Goal: Complete application form

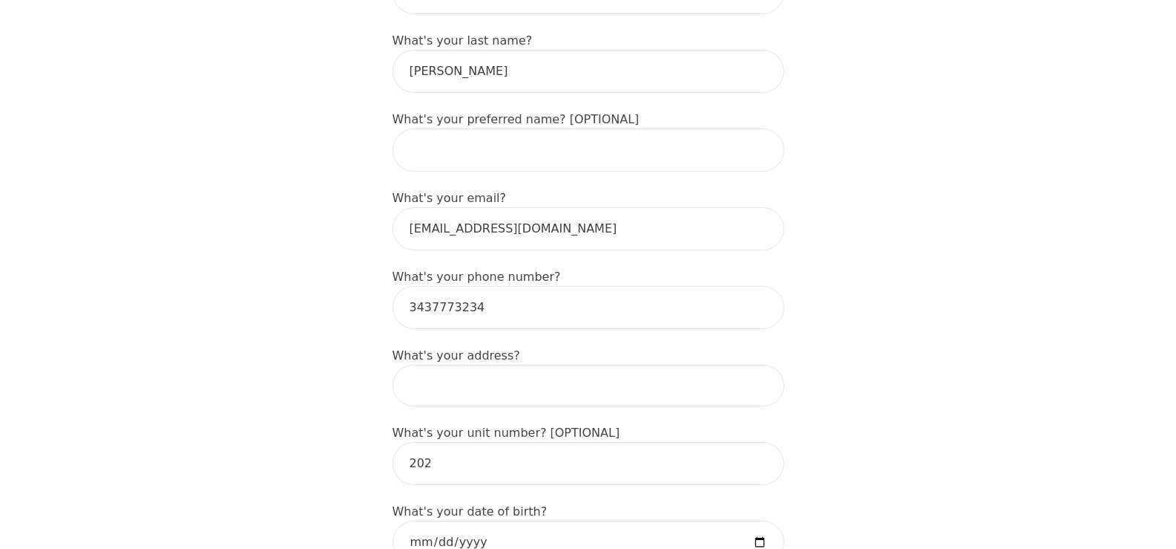
scroll to position [364, 0]
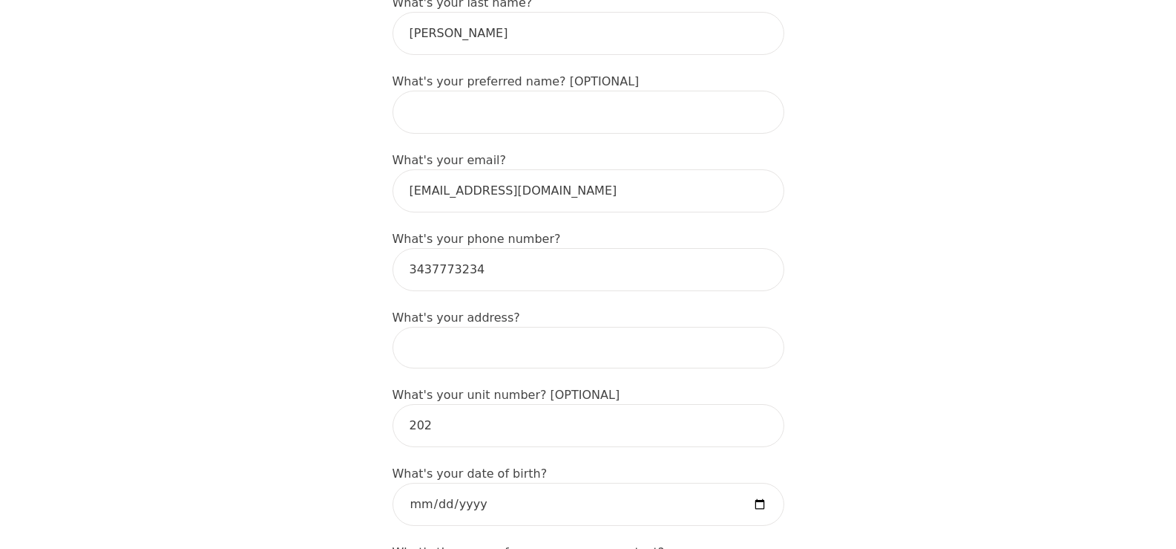
click at [471, 327] on input at bounding box center [589, 348] width 392 height 42
type input "345 Whitby Ave"
type input "Colt"
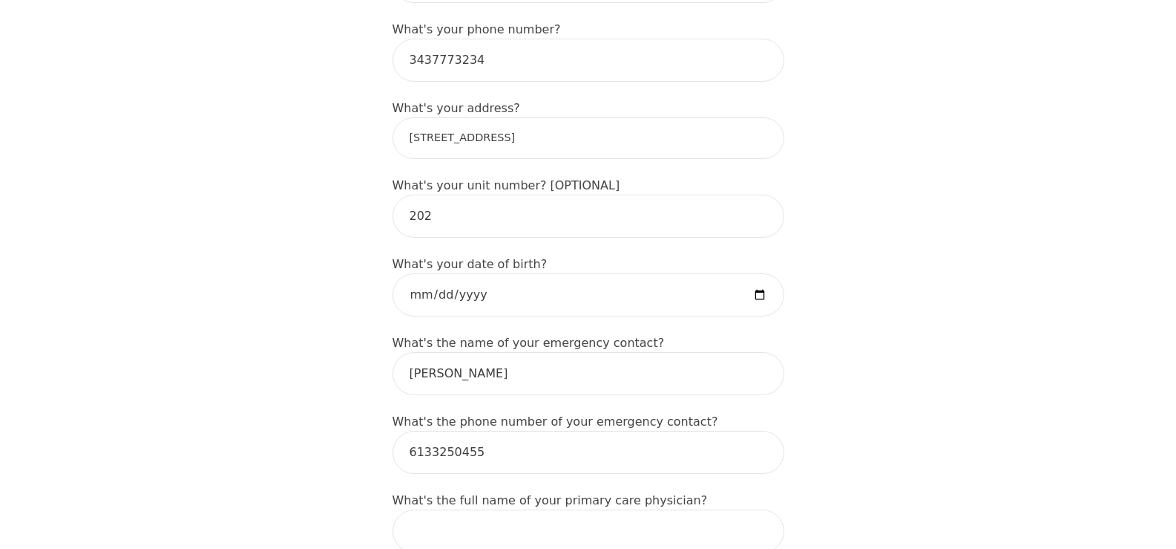
scroll to position [604, 0]
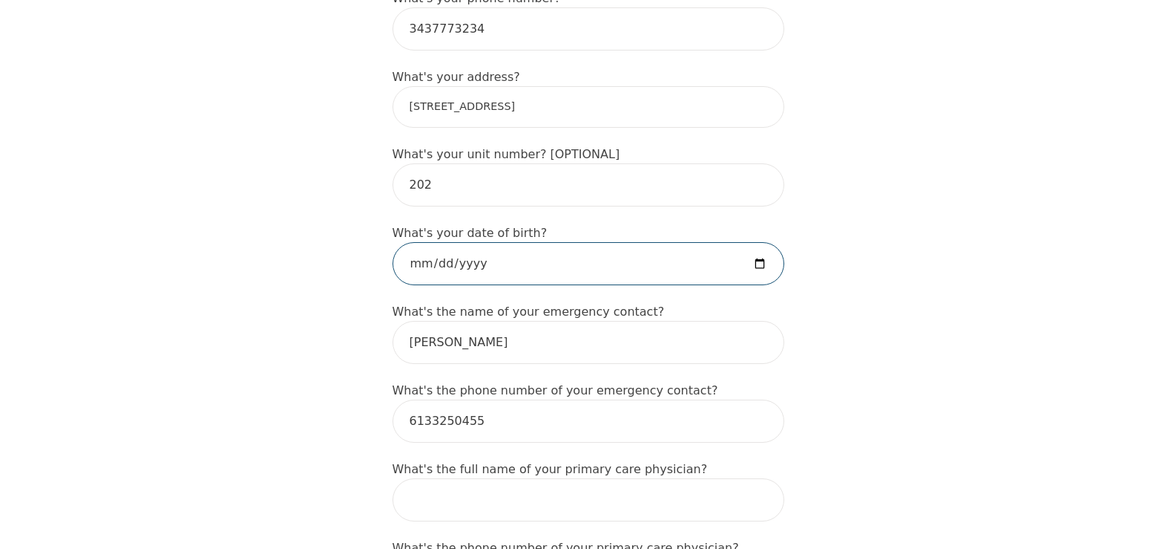
click at [425, 242] on input "date" at bounding box center [589, 263] width 392 height 43
type input "1997-04-21"
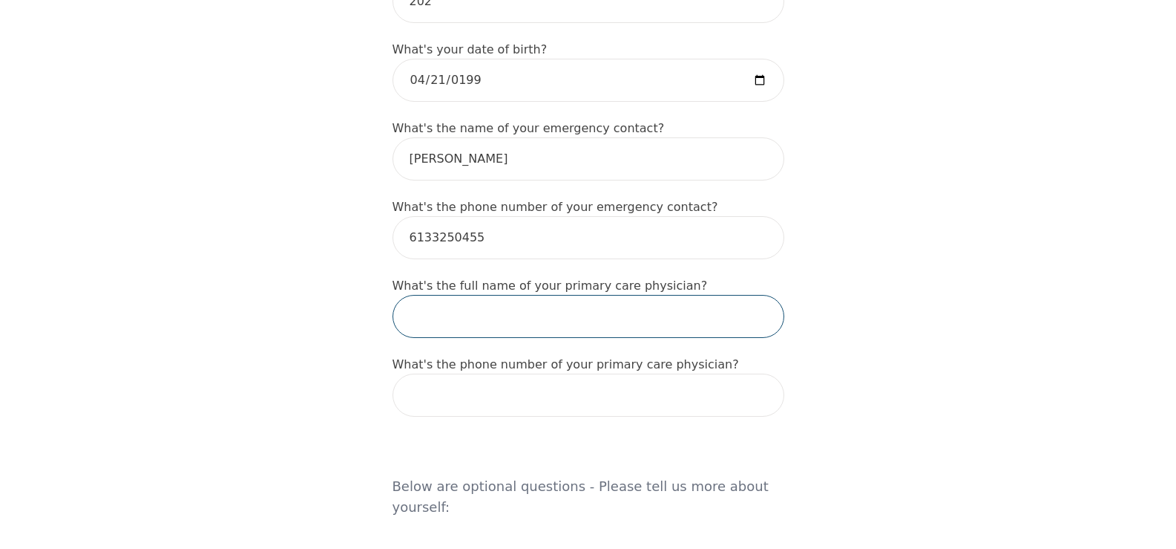
click at [523, 295] on input "text" at bounding box center [589, 316] width 392 height 43
click at [730, 387] on form "What's your first name? (This will be the name on your insurance receipt) Colt …" at bounding box center [589, 493] width 392 height 2038
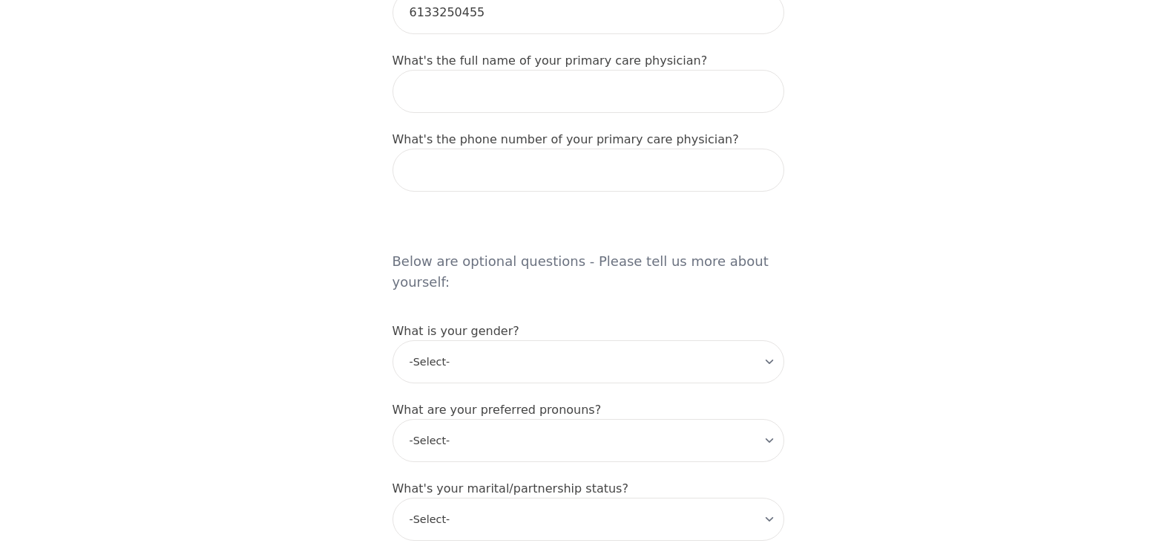
scroll to position [1067, 0]
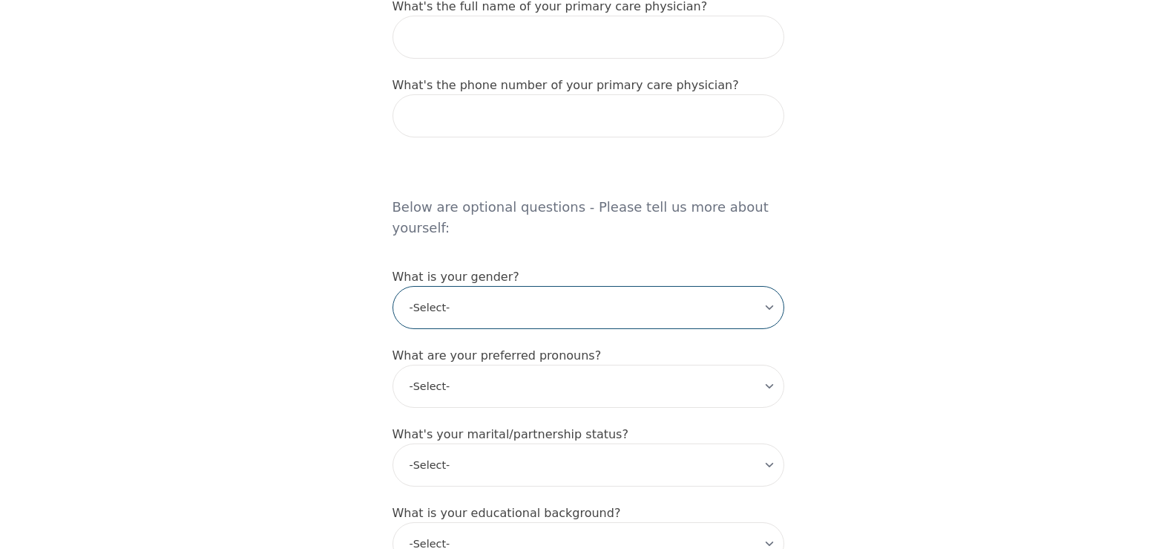
click at [649, 286] on select "-Select- male female non-binary transgender intersex prefer_not_to_say" at bounding box center [589, 307] width 392 height 43
select select "male"
click at [393, 286] on select "-Select- male female non-binary transgender intersex prefer_not_to_say" at bounding box center [589, 307] width 392 height 43
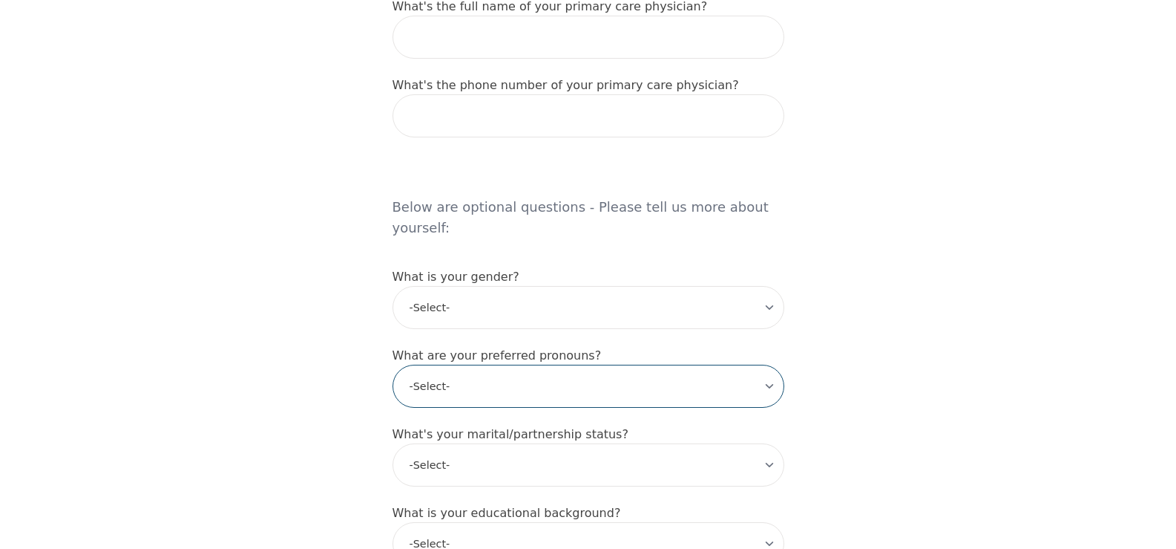
click at [566, 364] on select "-Select- he/him she/her they/them ze/zir xe/xem ey/em ve/ver tey/ter e/e per/pe…" at bounding box center [589, 385] width 392 height 43
select select "he/him"
click at [393, 364] on select "-Select- he/him she/her they/them ze/zir xe/xem ey/em ve/ver tey/ter e/e per/pe…" at bounding box center [589, 385] width 392 height 43
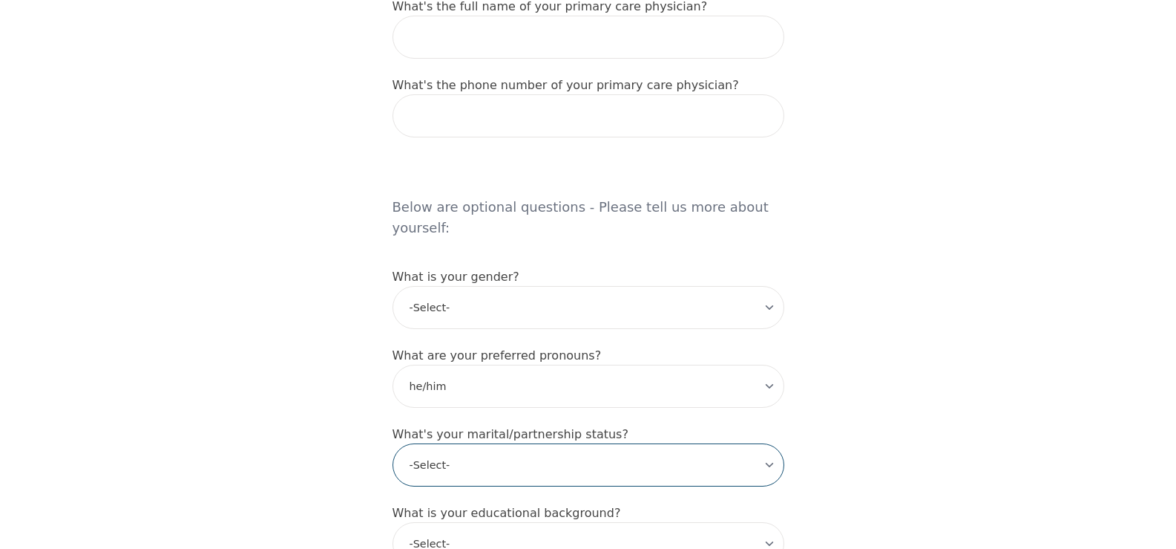
click at [524, 443] on select "-Select- Single Partnered Married Common Law Widowed Separated Divorced" at bounding box center [589, 464] width 392 height 43
select select "Partnered"
click at [393, 443] on select "-Select- Single Partnered Married Common Law Widowed Separated Divorced" at bounding box center [589, 464] width 392 height 43
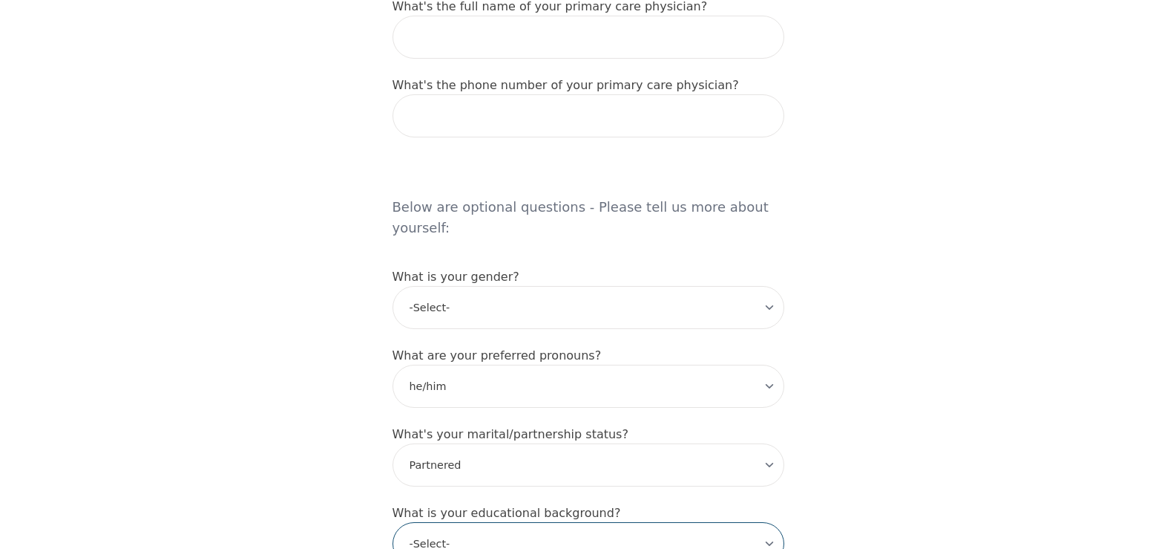
click at [497, 522] on select "-Select- Less than high school High school Associate degree Bachelor degree Mas…" at bounding box center [589, 543] width 392 height 43
select select "High school"
click at [393, 522] on select "-Select- Less than high school High school Associate degree Bachelor degree Mas…" at bounding box center [589, 543] width 392 height 43
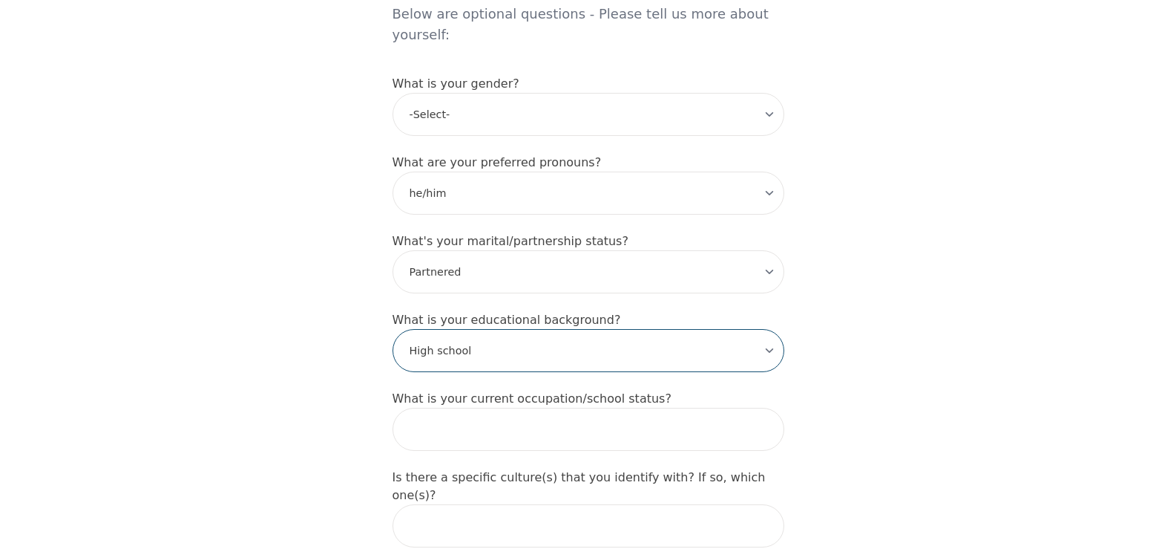
scroll to position [1329, 0]
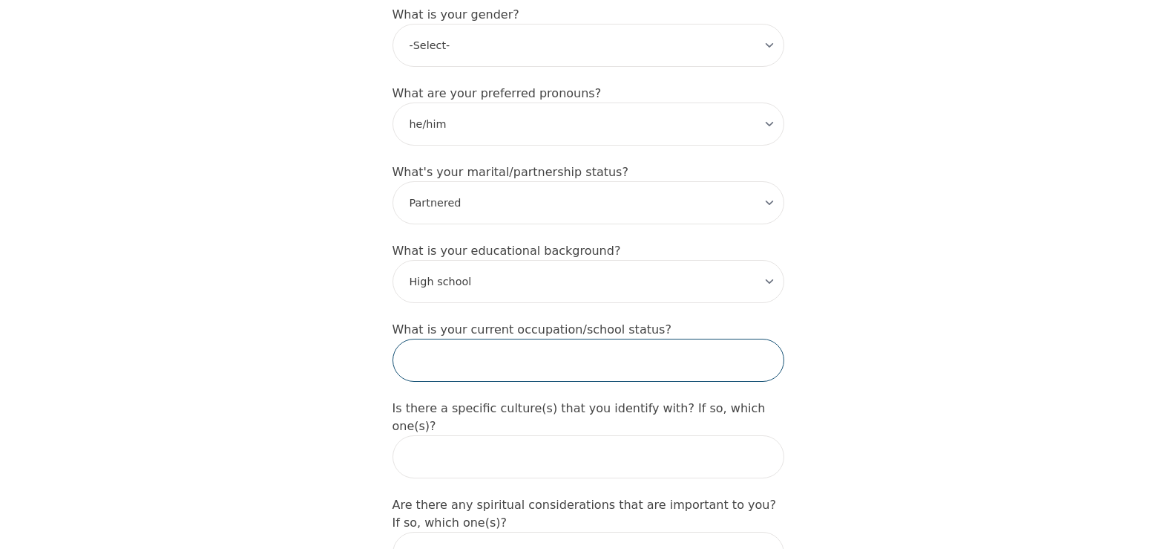
click at [547, 338] on input "text" at bounding box center [589, 359] width 392 height 43
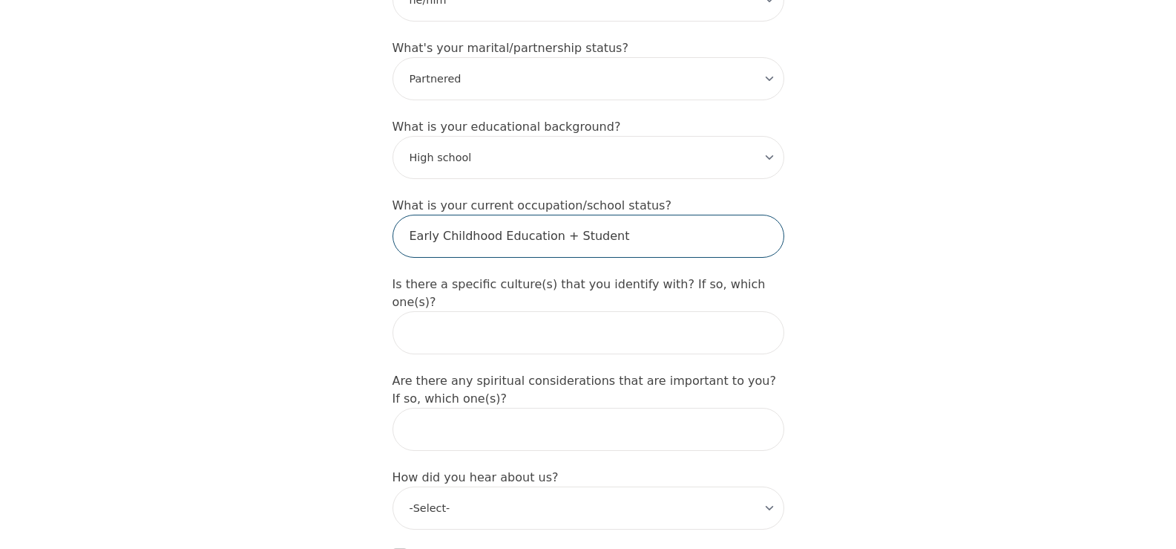
scroll to position [1449, 0]
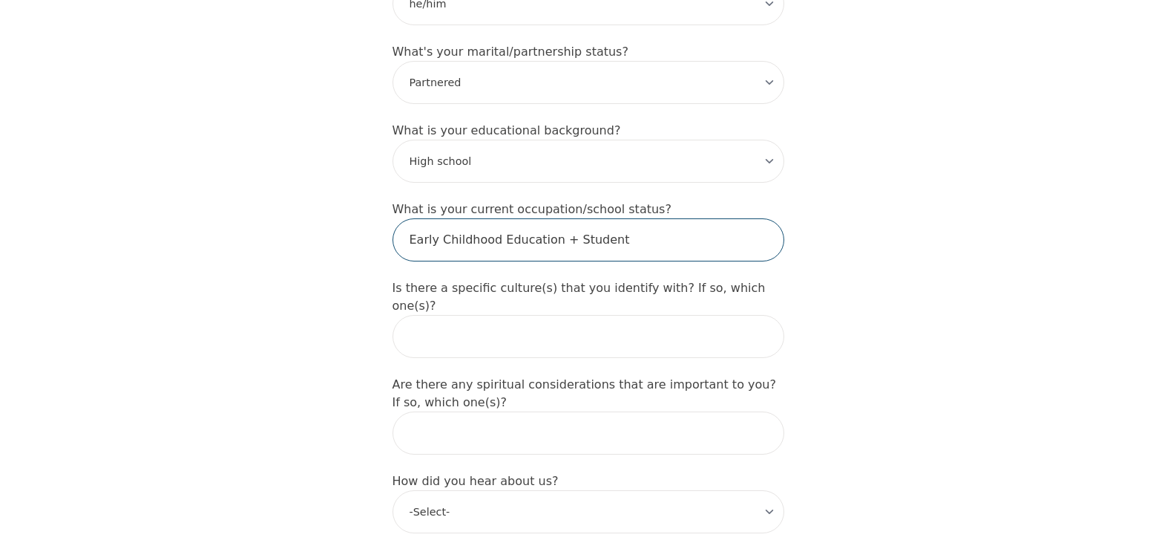
type input "Early Childhood Education + Student"
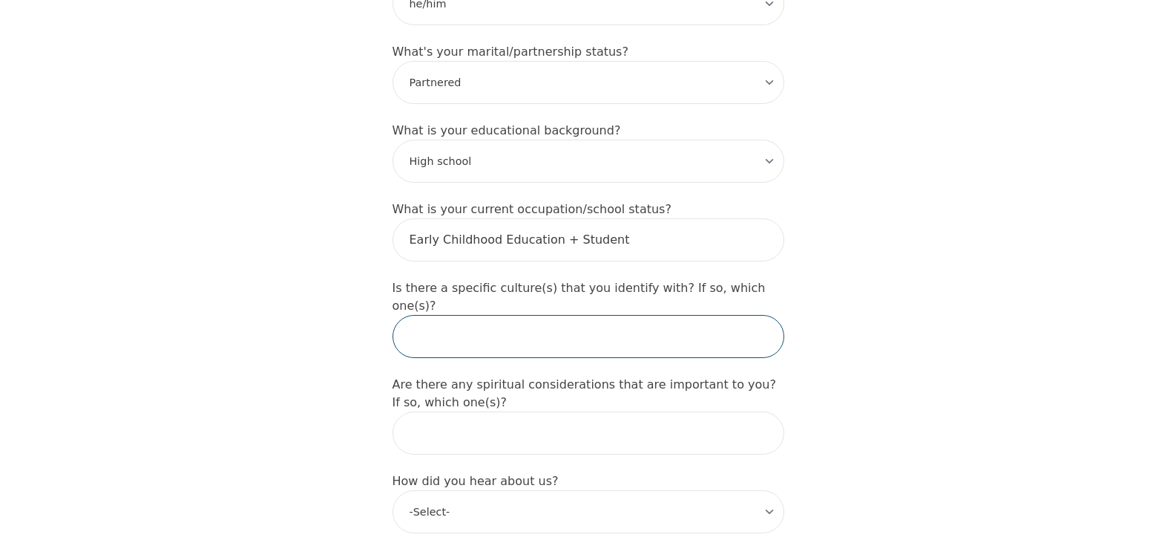
click at [491, 315] on input "text" at bounding box center [589, 336] width 392 height 43
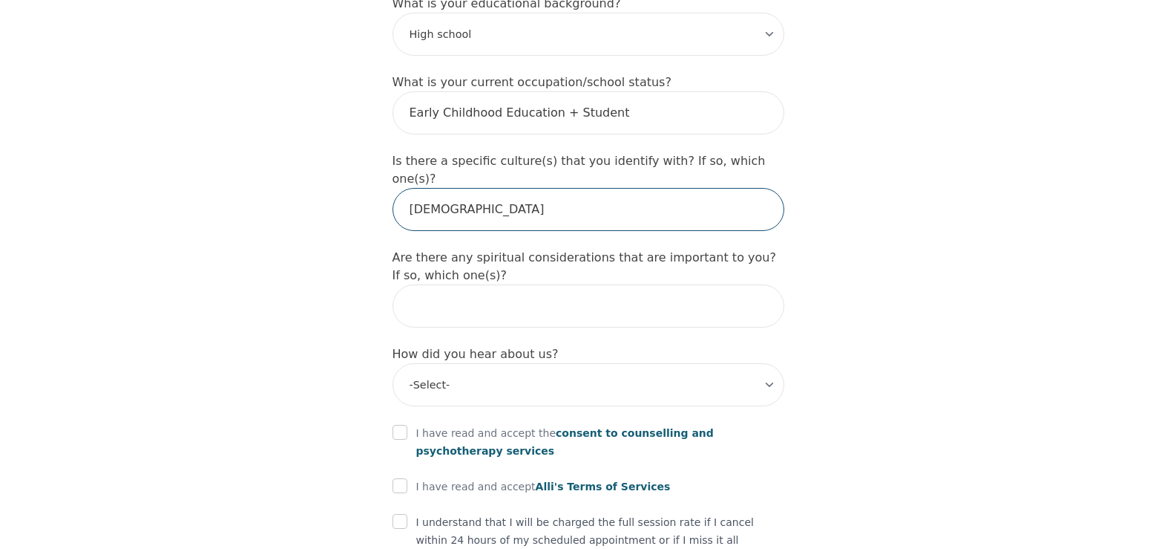
scroll to position [1601, 0]
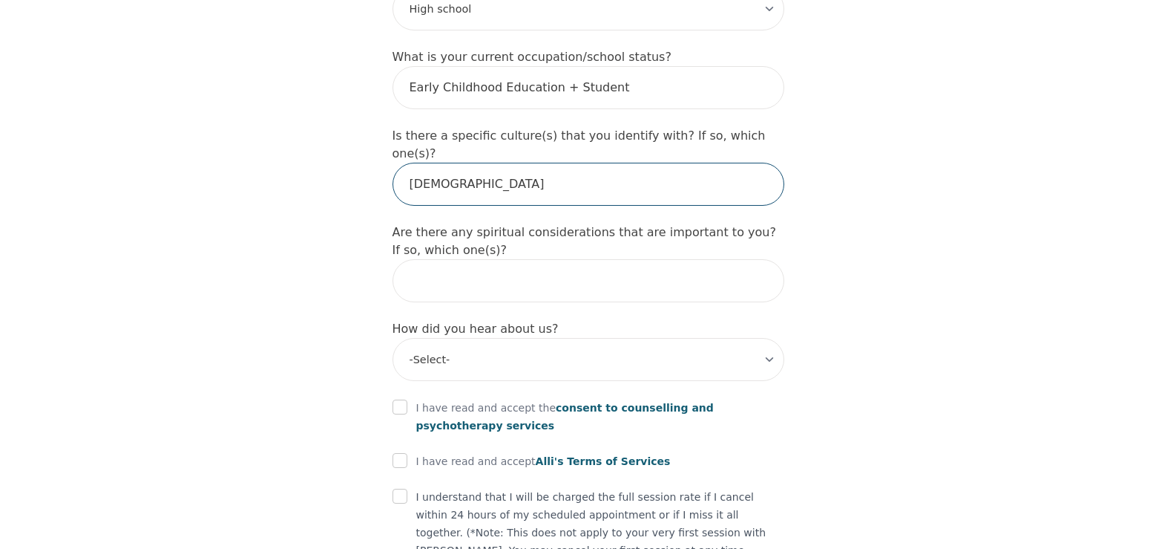
type input "LGBTQ+"
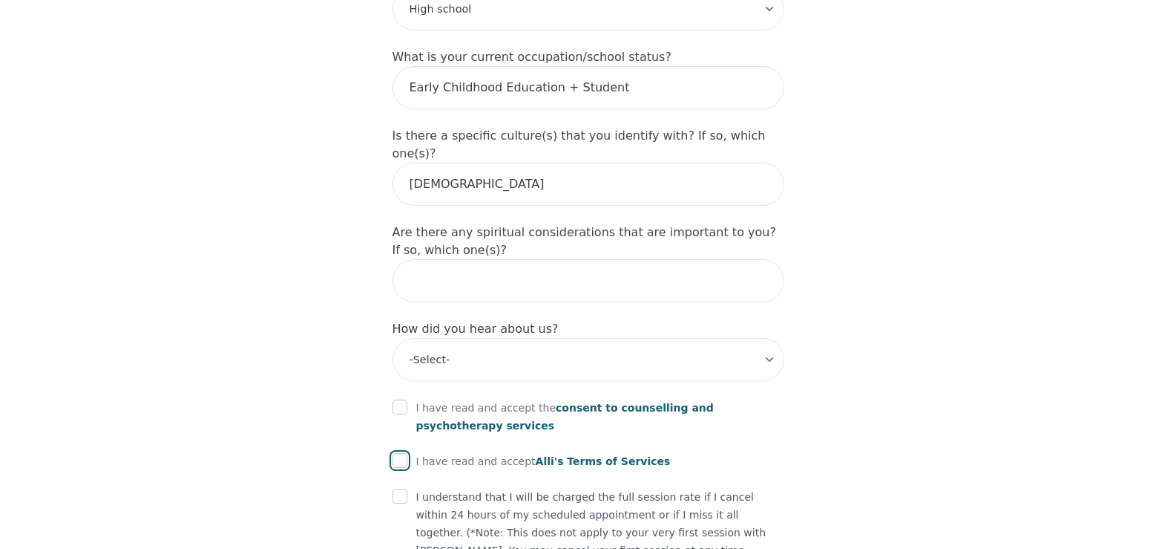
click at [396, 453] on input "checkbox" at bounding box center [400, 460] width 15 height 15
checkbox input "true"
click at [396, 399] on div at bounding box center [400, 408] width 15 height 18
click at [399, 399] on input "checkbox" at bounding box center [400, 406] width 15 height 15
checkbox input "true"
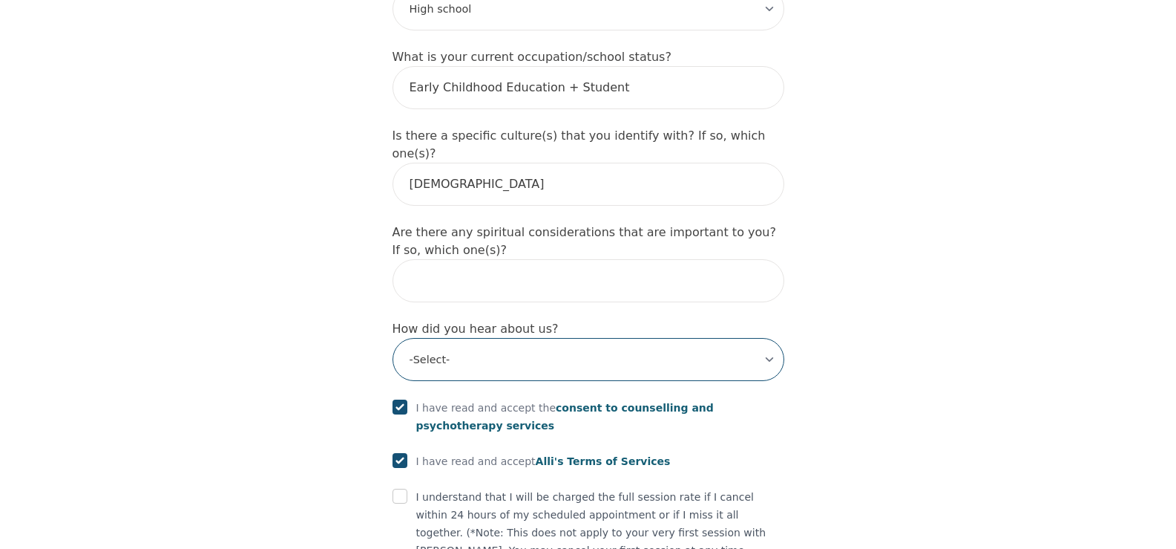
click at [531, 338] on select "-Select- Physician/Specialist Friend Facebook Instagram Google Search Google Ad…" at bounding box center [589, 359] width 392 height 43
select select "Friend"
click at [393, 338] on select "-Select- Physician/Specialist Friend Facebook Instagram Google Search Google Ad…" at bounding box center [589, 359] width 392 height 43
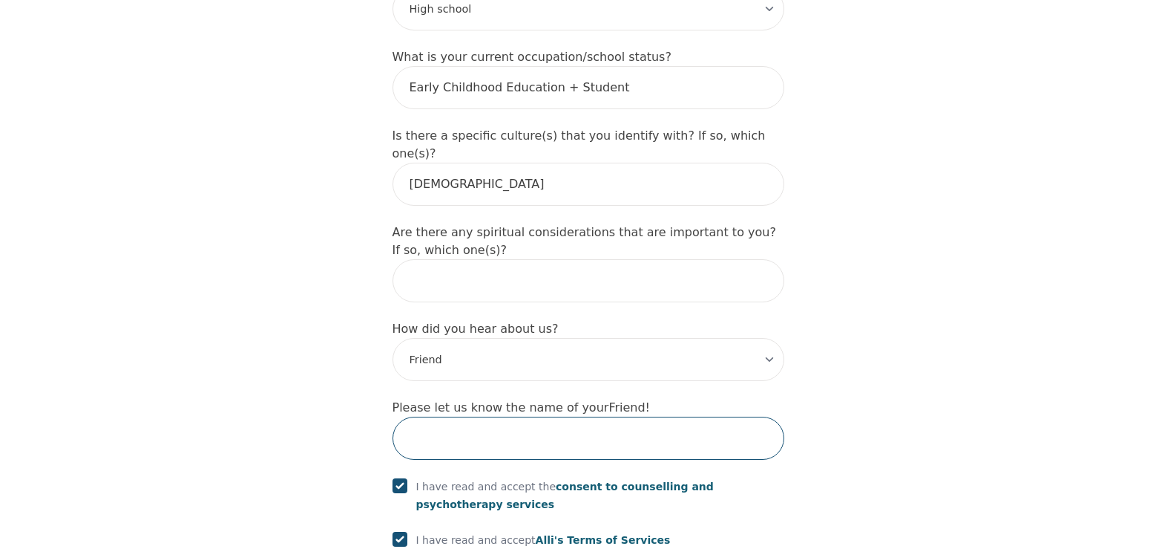
click at [441, 416] on input "text" at bounding box center [589, 437] width 392 height 43
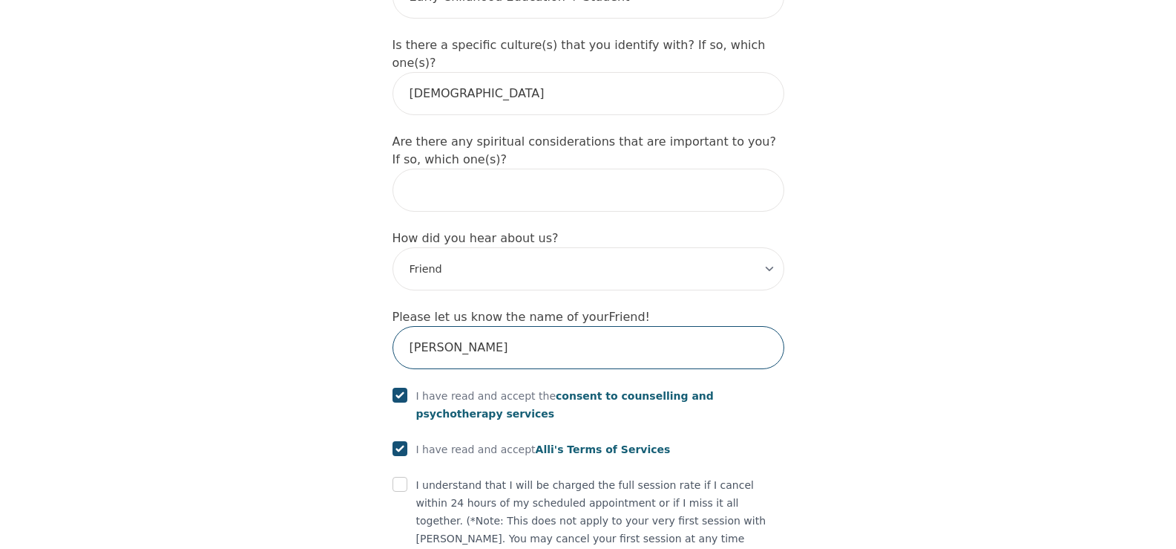
scroll to position [1752, 0]
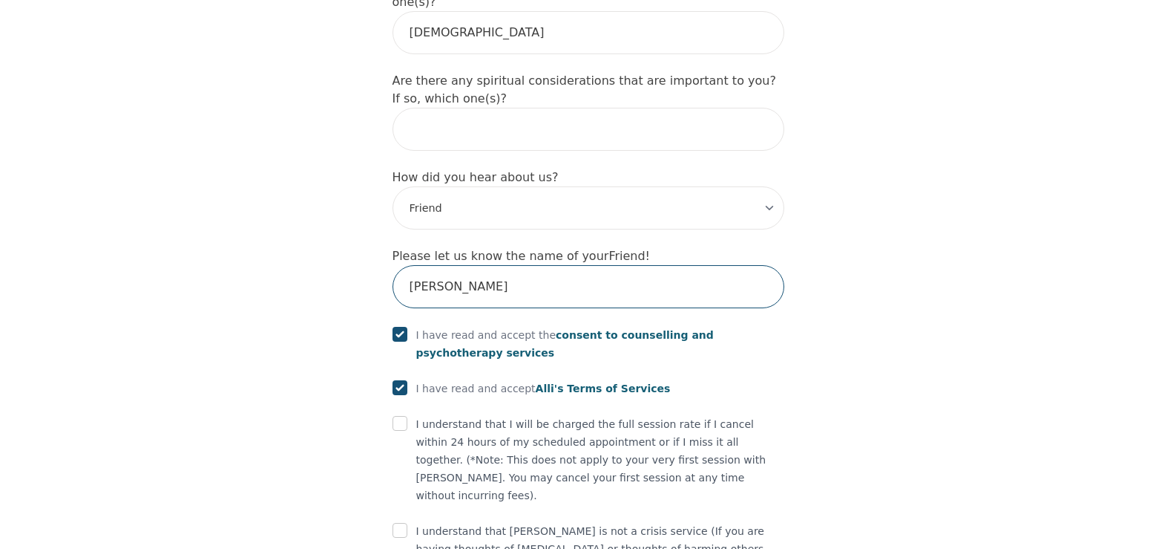
type input "Kyle Tully"
click at [682, 168] on div "How did you hear about us? -Select- Physician/Specialist Friend Facebook Instag…" at bounding box center [589, 198] width 392 height 61
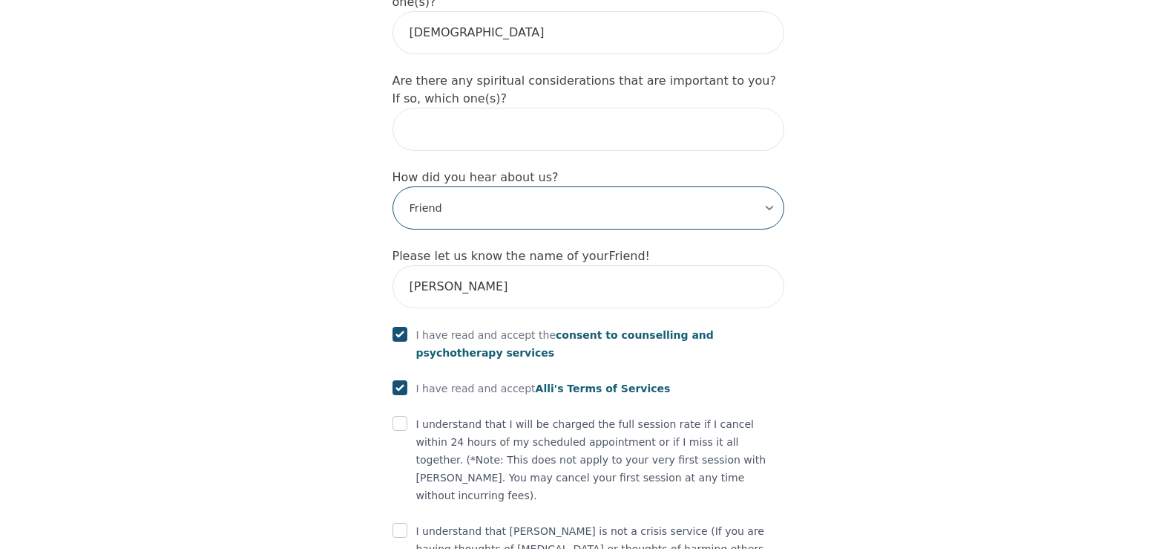
click at [672, 186] on select "-Select- Physician/Specialist Friend Facebook Instagram Google Search Google Ad…" at bounding box center [589, 207] width 392 height 43
select select "Other"
click at [393, 186] on select "-Select- Physician/Specialist Friend Facebook Instagram Google Search Google Ad…" at bounding box center [589, 207] width 392 height 43
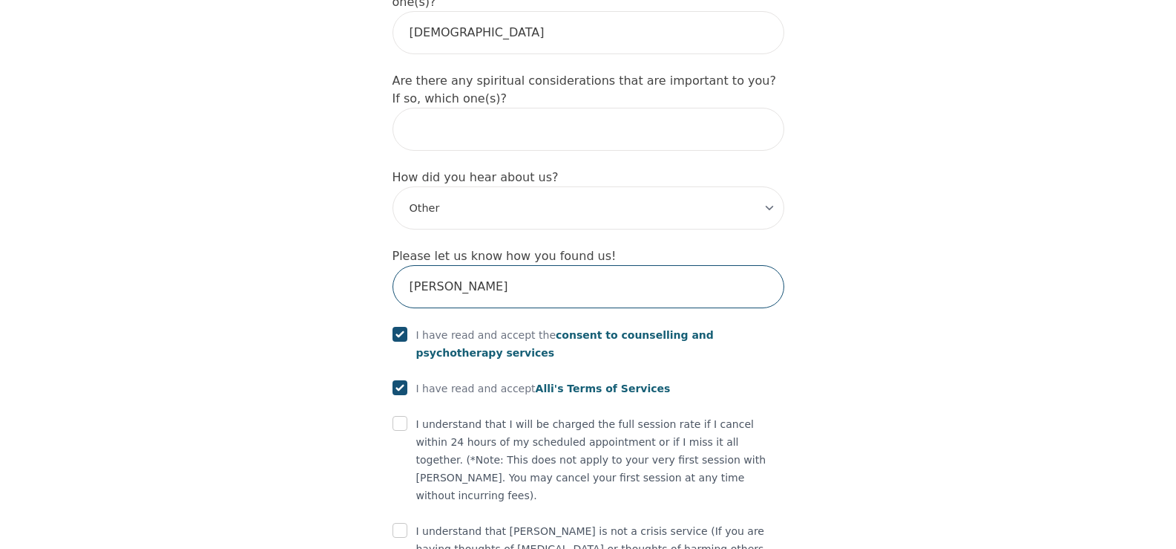
drag, startPoint x: 530, startPoint y: 220, endPoint x: 412, endPoint y: 220, distance: 118.0
click at [412, 265] on input "Kyle Tully" at bounding box center [589, 286] width 392 height 43
type input "Online"
click at [401, 416] on input "checkbox" at bounding box center [400, 423] width 15 height 15
checkbox input "true"
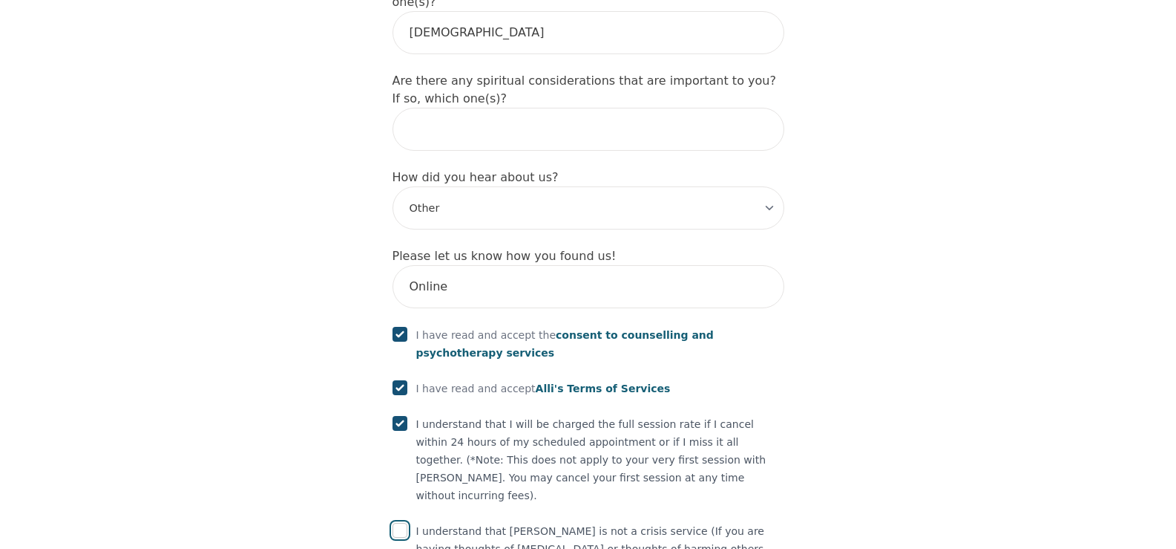
click at [397, 523] on input "checkbox" at bounding box center [400, 530] width 15 height 15
checkbox input "true"
drag, startPoint x: 652, startPoint y: 474, endPoint x: 1184, endPoint y: 278, distance: 566.4
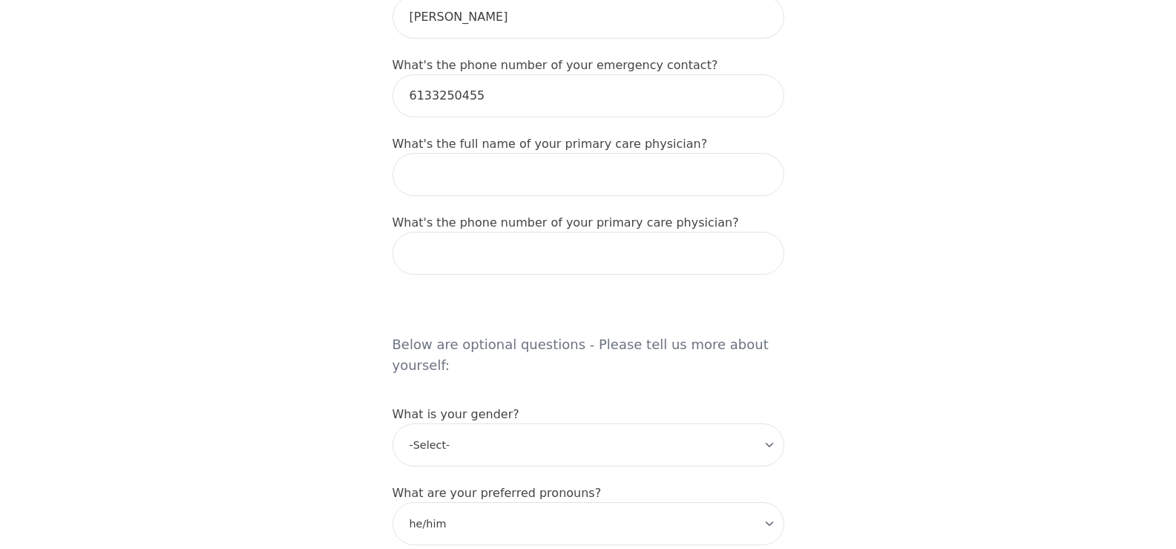
scroll to position [923, 0]
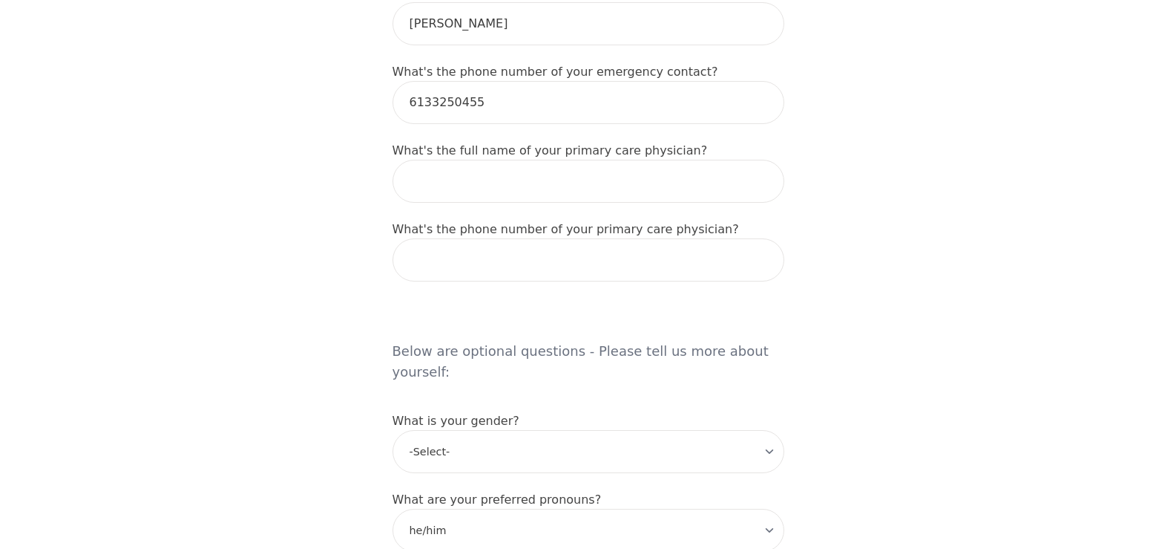
click at [567, 220] on div "What's the phone number of your primary care physician?" at bounding box center [589, 250] width 392 height 61
click at [566, 238] on input "tel" at bounding box center [589, 259] width 392 height 43
type input "6133197996"
click at [491, 160] on input "text" at bounding box center [589, 181] width 392 height 43
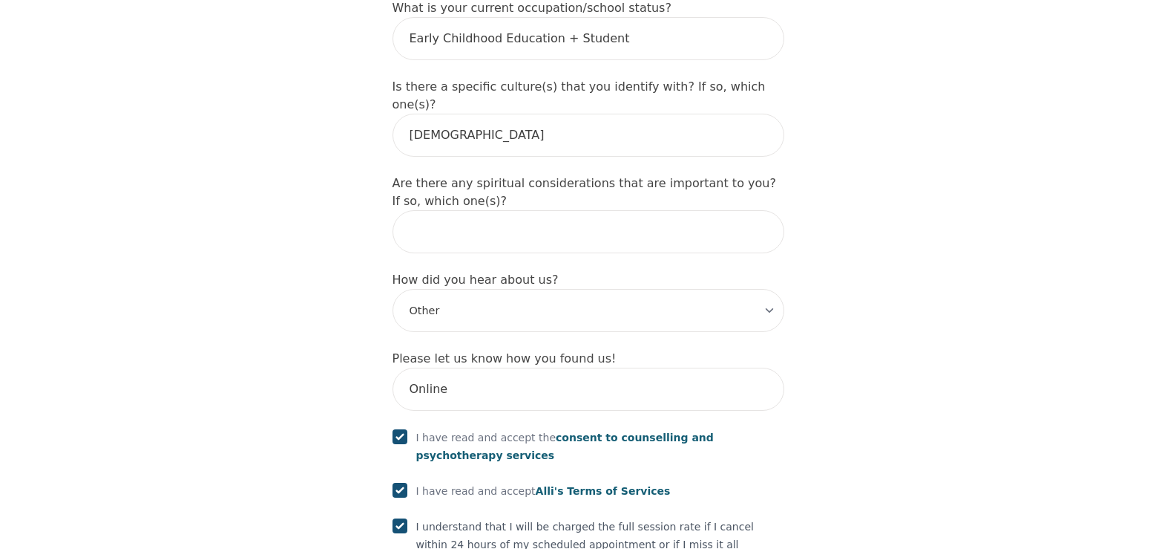
scroll to position [1752, 0]
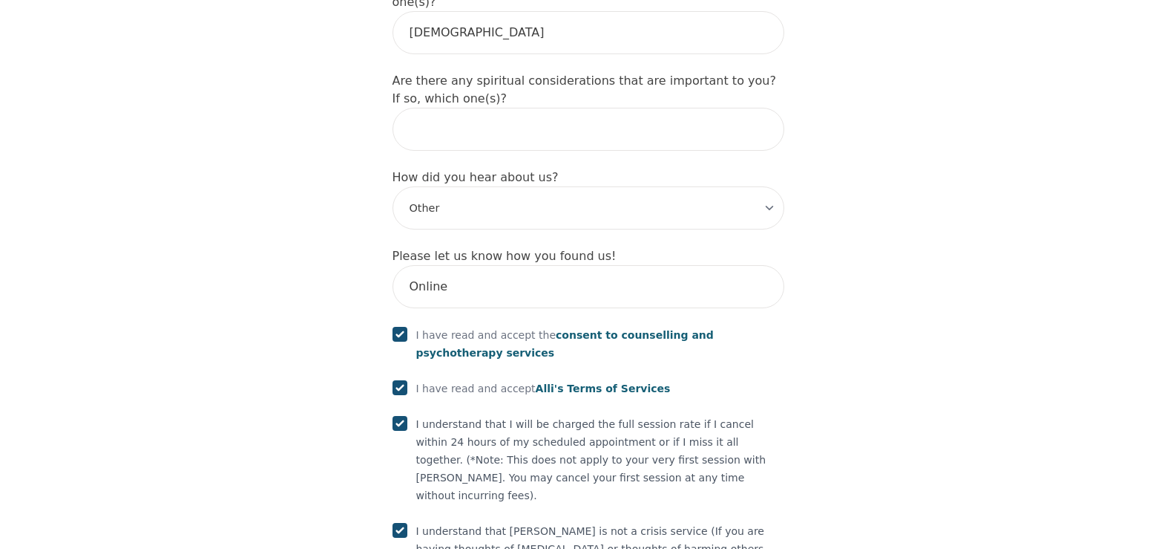
type input "Dr.Castillo"
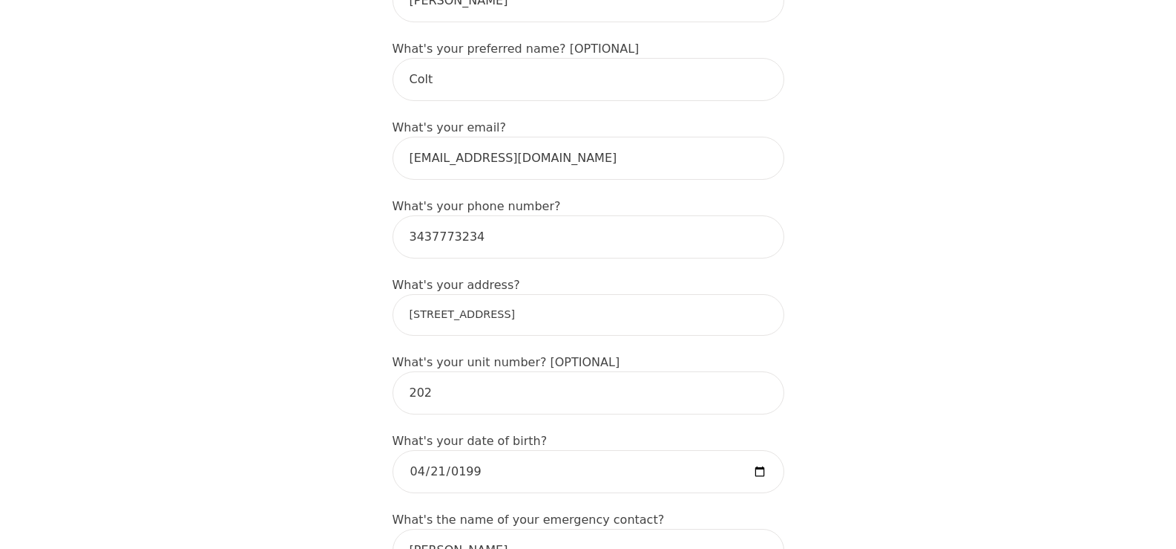
scroll to position [383, 0]
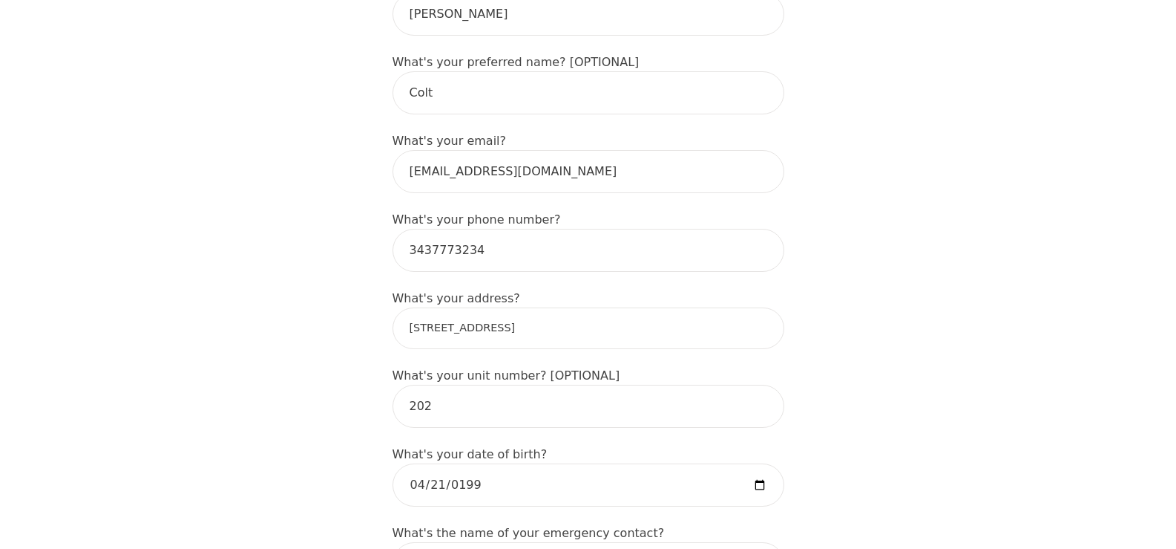
click at [575, 307] on input "345 Whitby Ave" at bounding box center [589, 328] width 392 height 42
click at [526, 307] on input "345 Whitby Ave" at bounding box center [589, 328] width 392 height 42
click at [667, 289] on div "What's your address? 345 Whitby Ave" at bounding box center [589, 318] width 392 height 59
click at [551, 384] on input "202" at bounding box center [589, 405] width 392 height 43
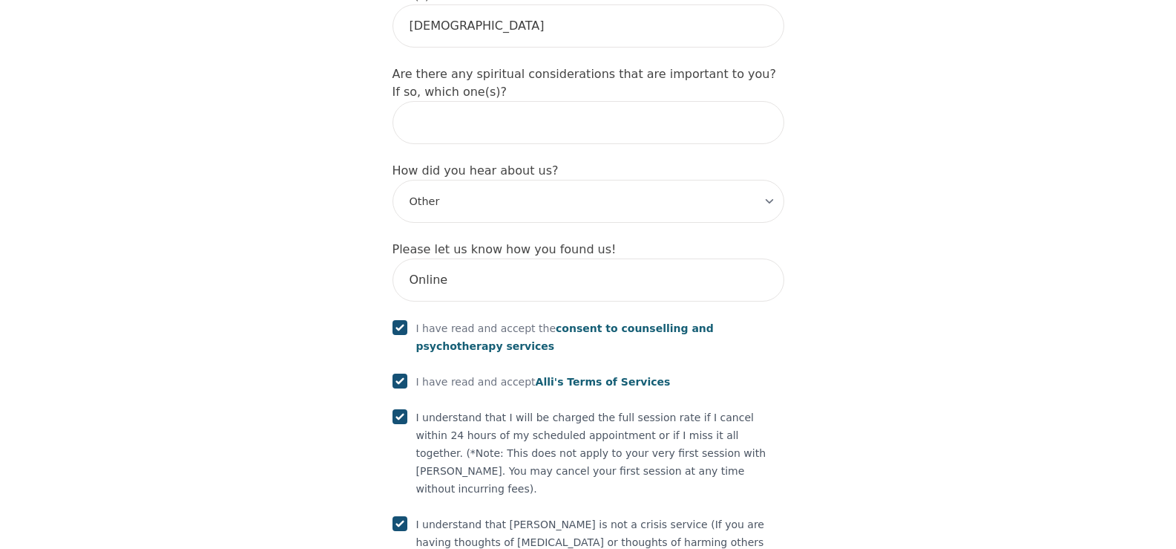
scroll to position [1809, 0]
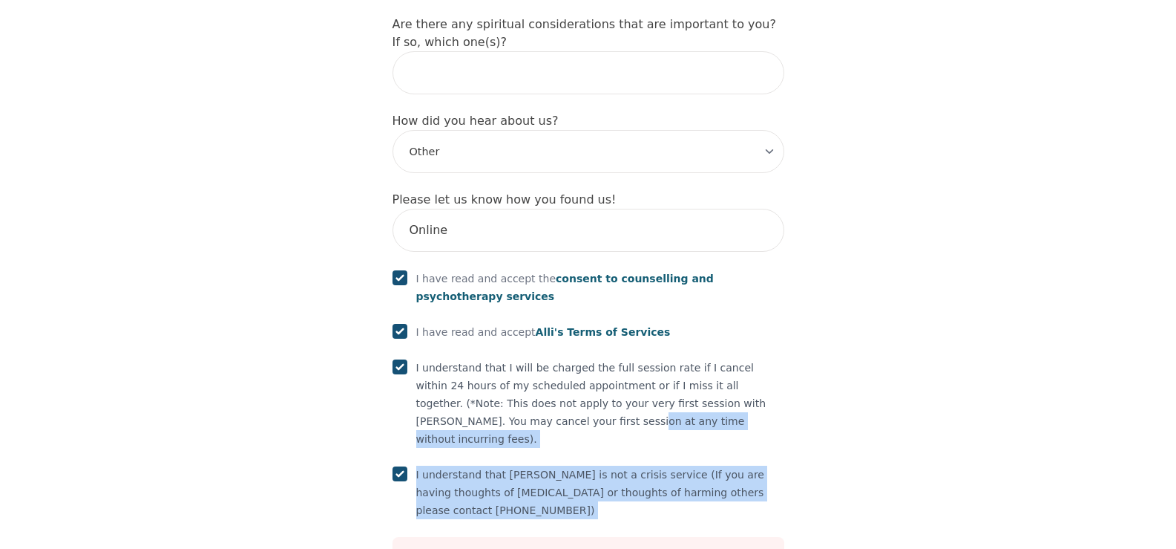
drag, startPoint x: 1173, startPoint y: 470, endPoint x: 1187, endPoint y: 308, distance: 162.4
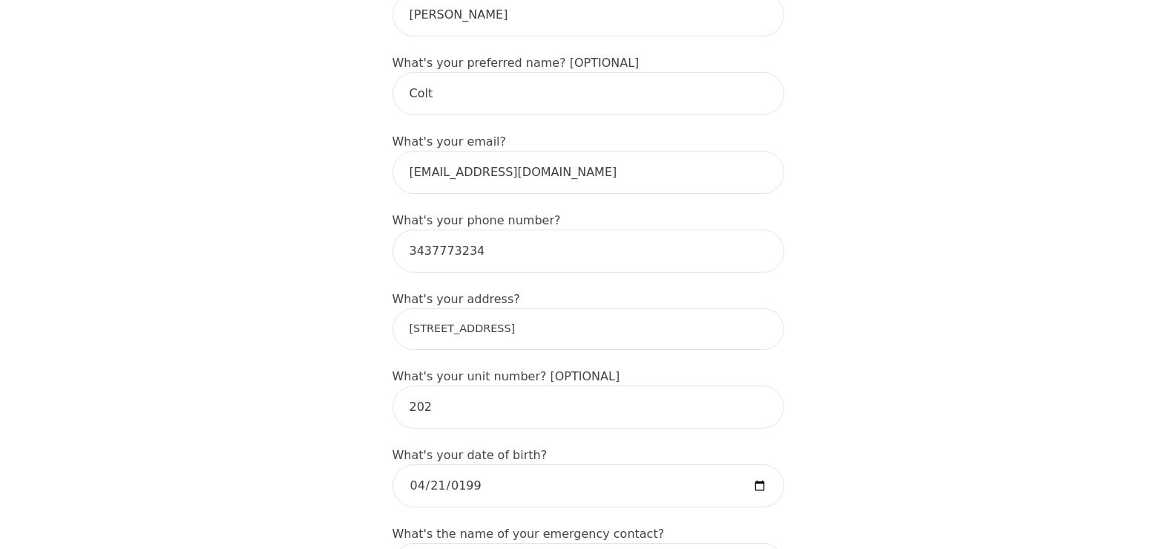
scroll to position [419, 0]
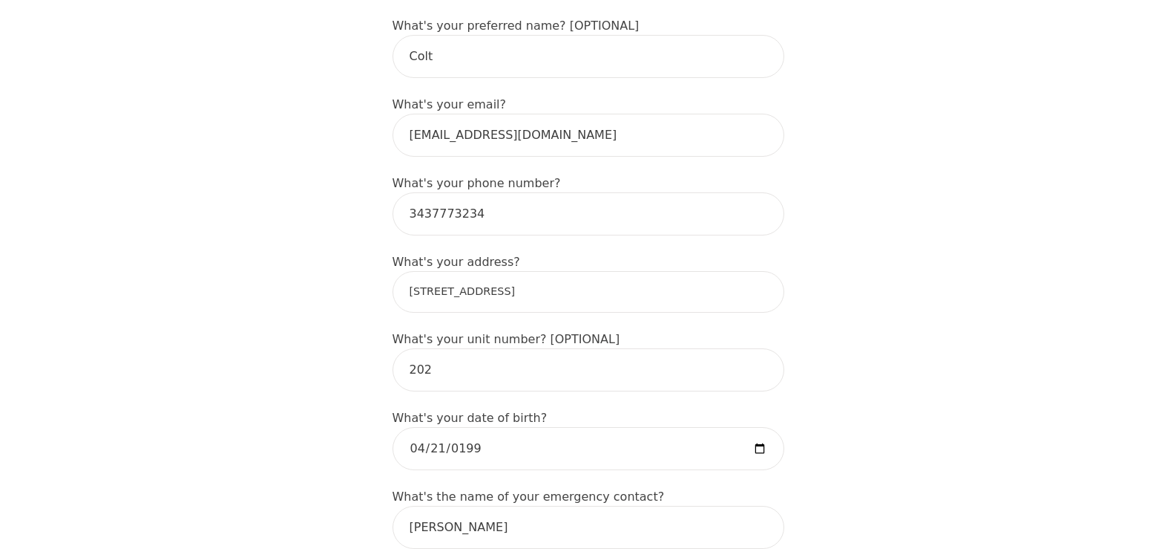
drag, startPoint x: 375, startPoint y: 257, endPoint x: 225, endPoint y: 258, distance: 149.9
drag, startPoint x: 740, startPoint y: 254, endPoint x: 471, endPoint y: 217, distance: 272.0
click at [471, 253] on div "What's your address? 345 Whitby Shores Greenway, Whitby, ON L1N 0M1, Canada" at bounding box center [589, 282] width 392 height 59
type input "345 Whitby Ave, Ottawa, ON K2A 0B3, Canada"
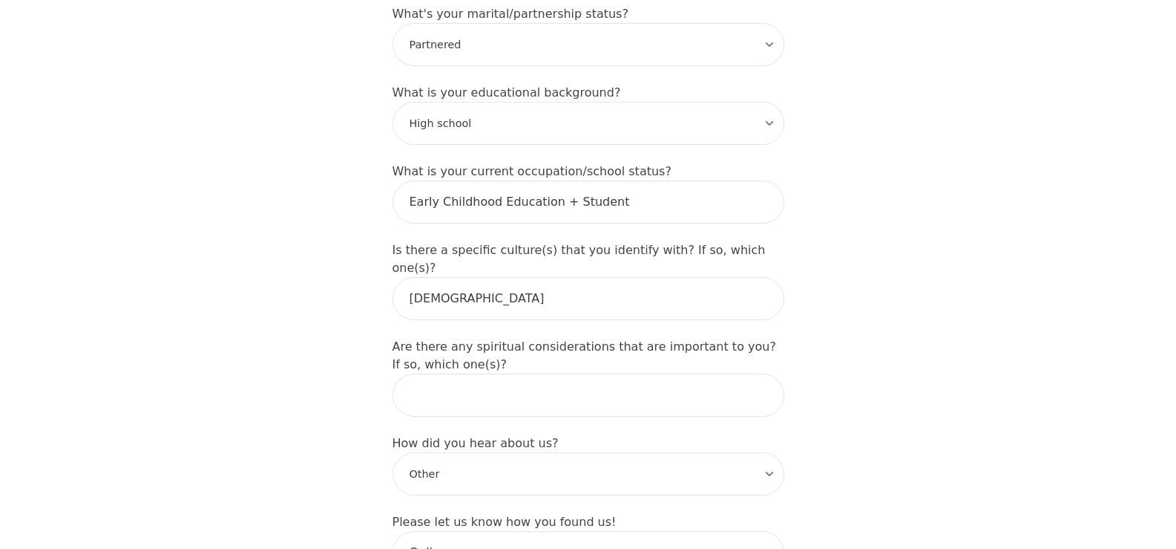
scroll to position [1809, 0]
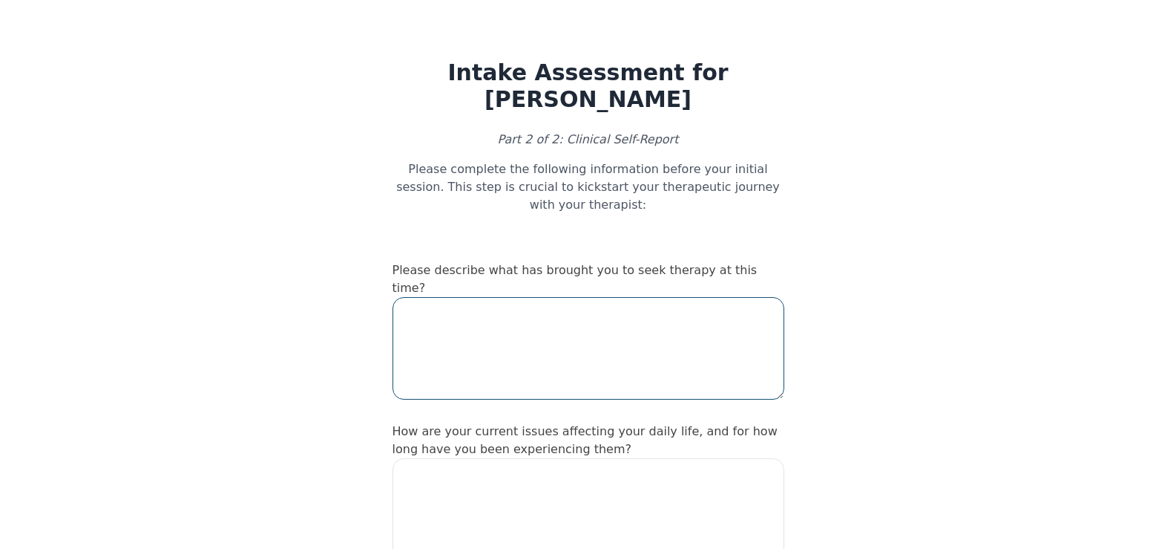
click at [559, 297] on textarea at bounding box center [589, 348] width 392 height 102
type textarea "I am looking"
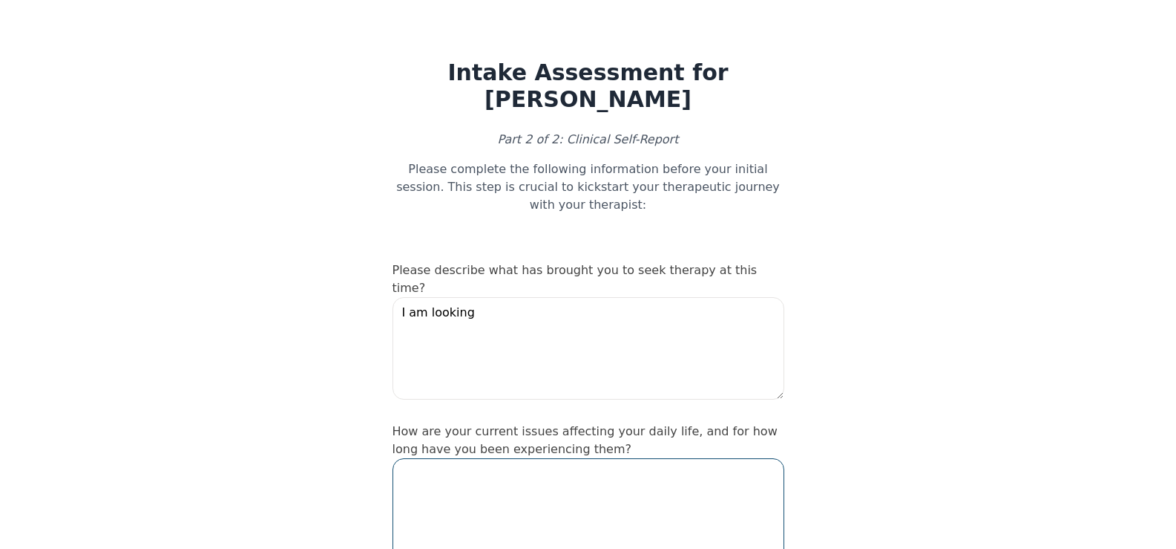
click at [500, 458] on textarea at bounding box center [589, 509] width 392 height 102
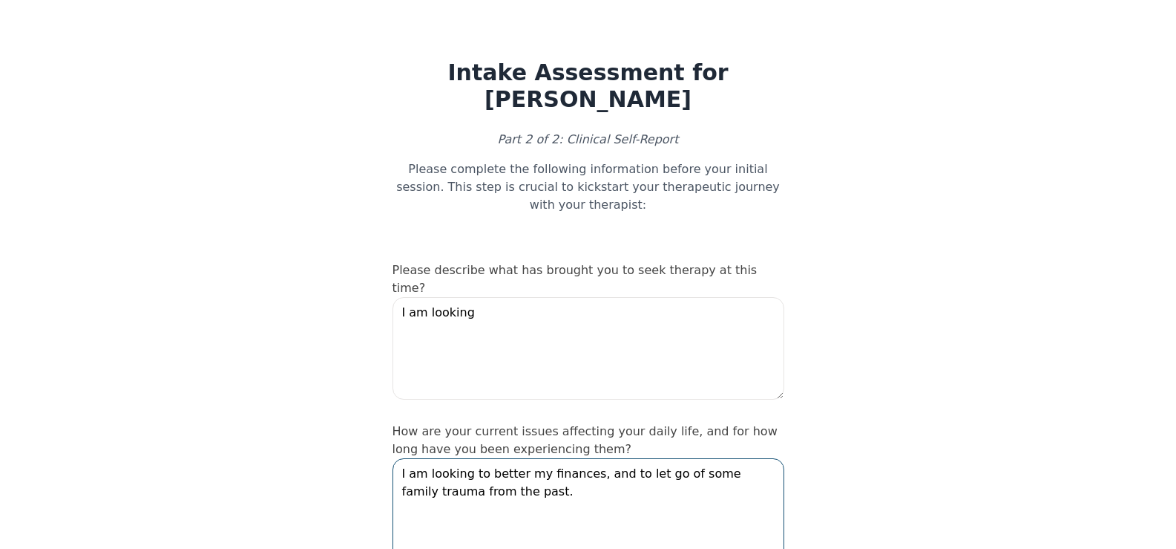
type textarea "I am looking to better my finances, and to let go of some family trauma from th…"
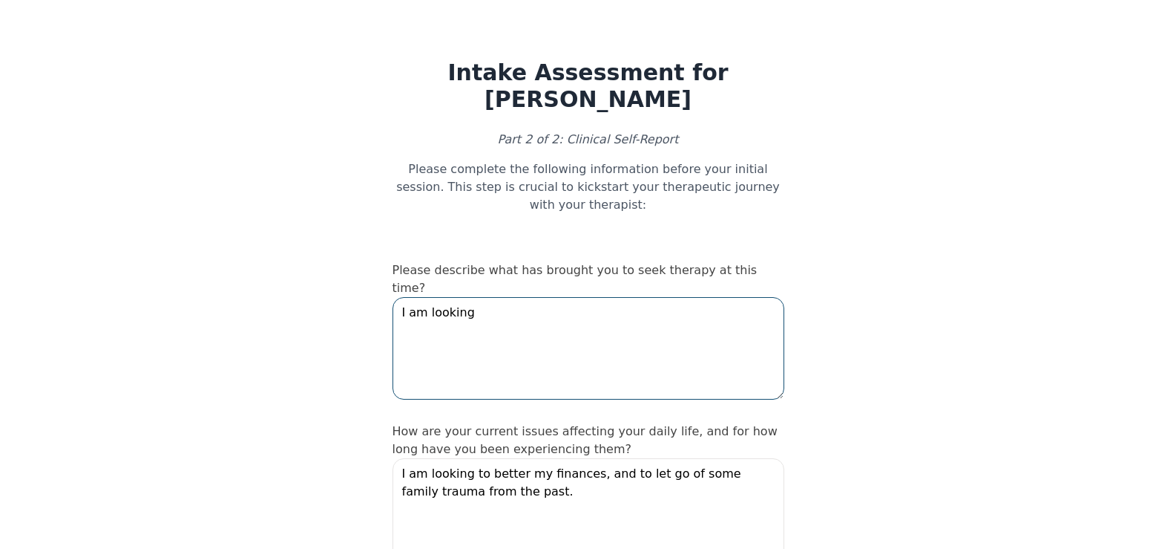
click at [537, 297] on textarea "I am looking" at bounding box center [589, 348] width 392 height 102
type textarea "I am looking to better improve myself and my overall well being."
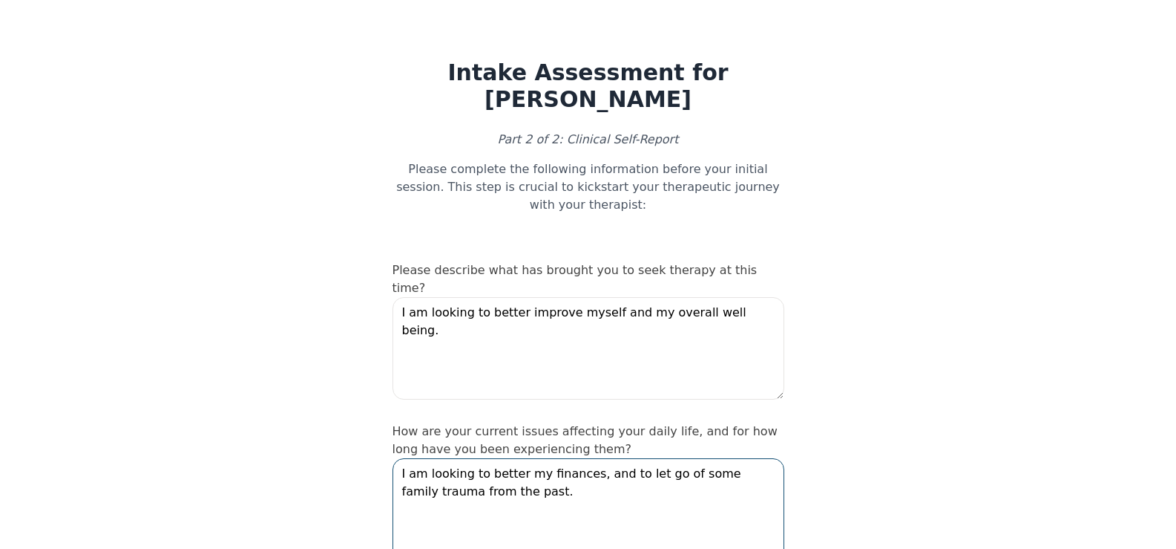
click at [528, 458] on textarea "I am looking to better my finances, and to let go of some family trauma from th…" at bounding box center [589, 509] width 392 height 102
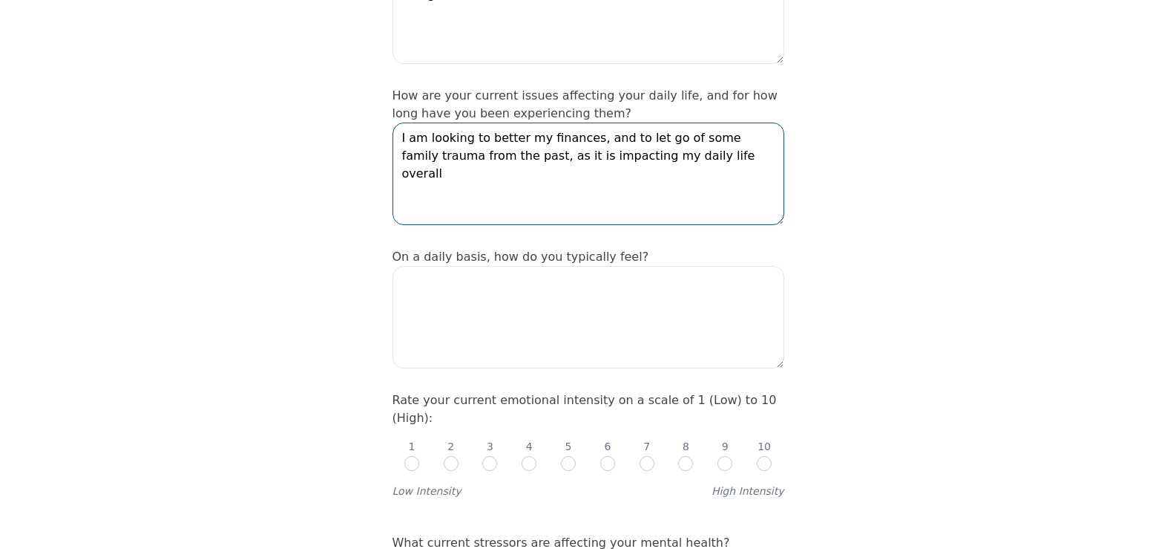
scroll to position [358, 0]
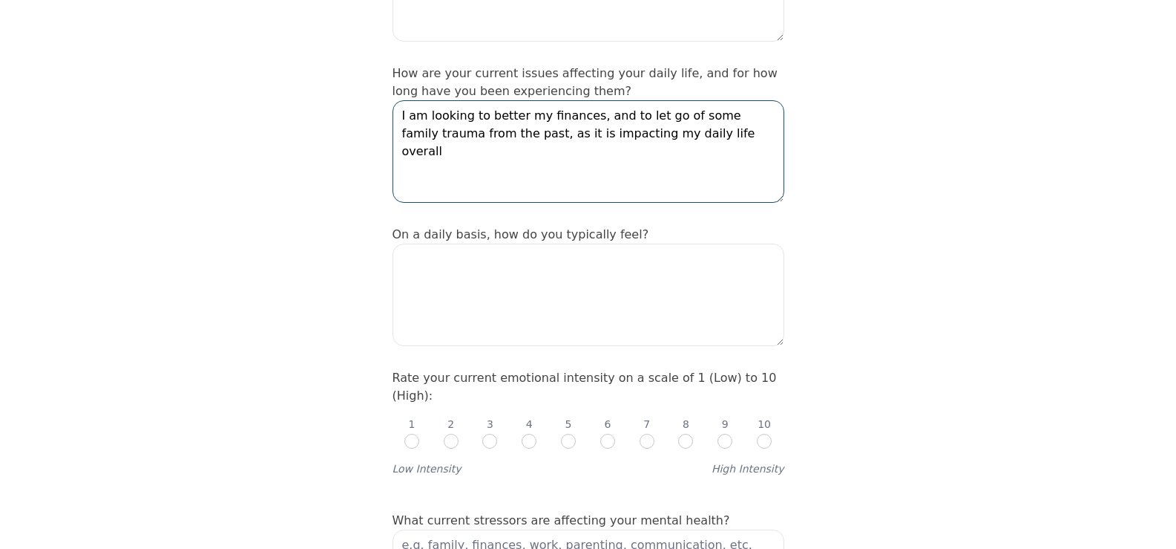
type textarea "I am looking to better my finances, and to let go of some family trauma from th…"
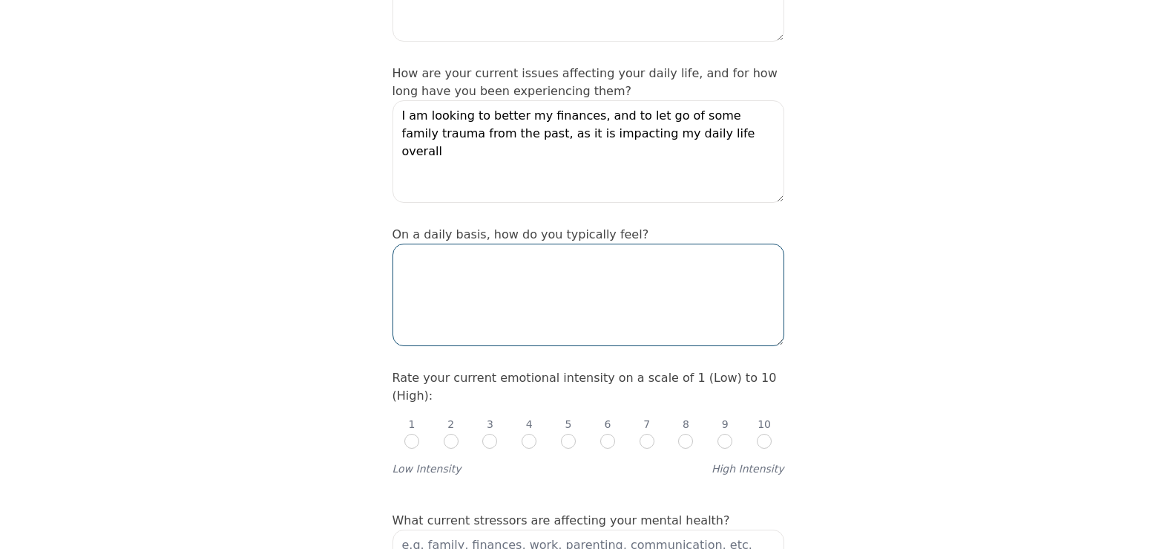
click at [591, 243] on textarea at bounding box center [589, 294] width 392 height 102
type textarea "I"
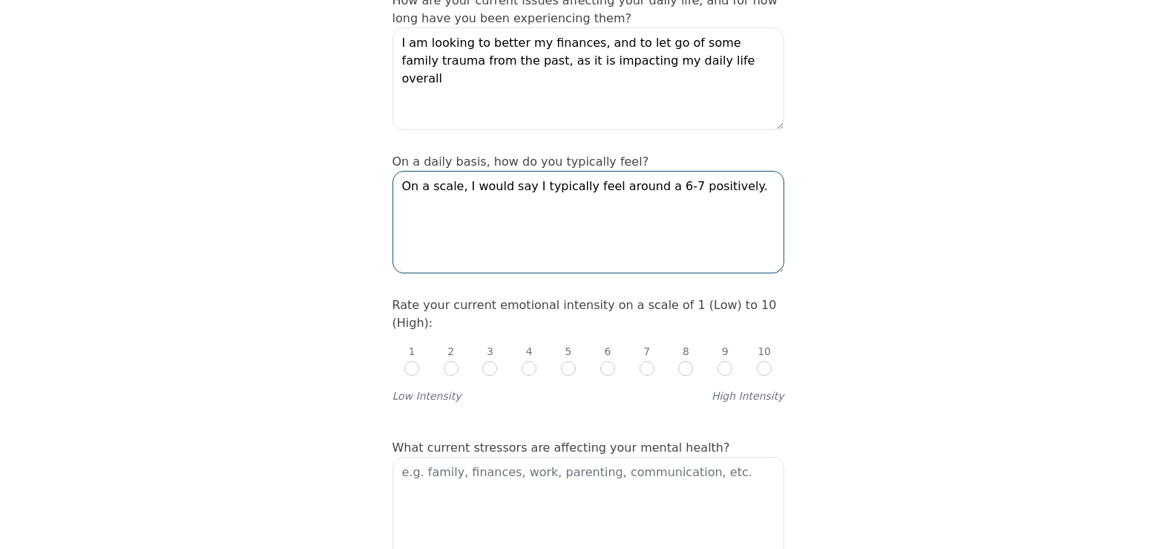
scroll to position [450, 0]
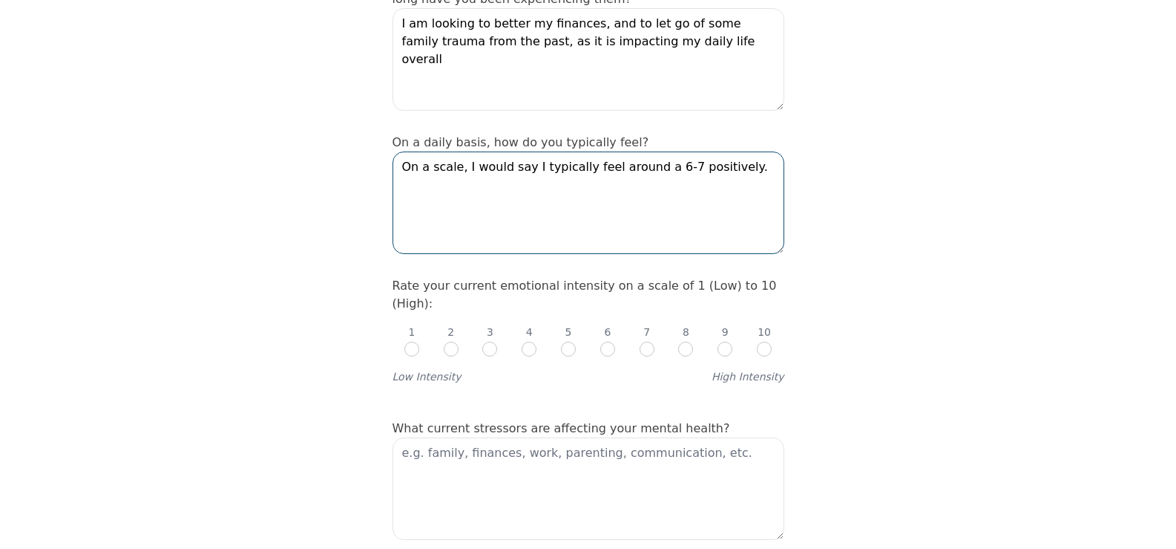
type textarea "On a scale, I would say I typically feel around a 6-7 positively."
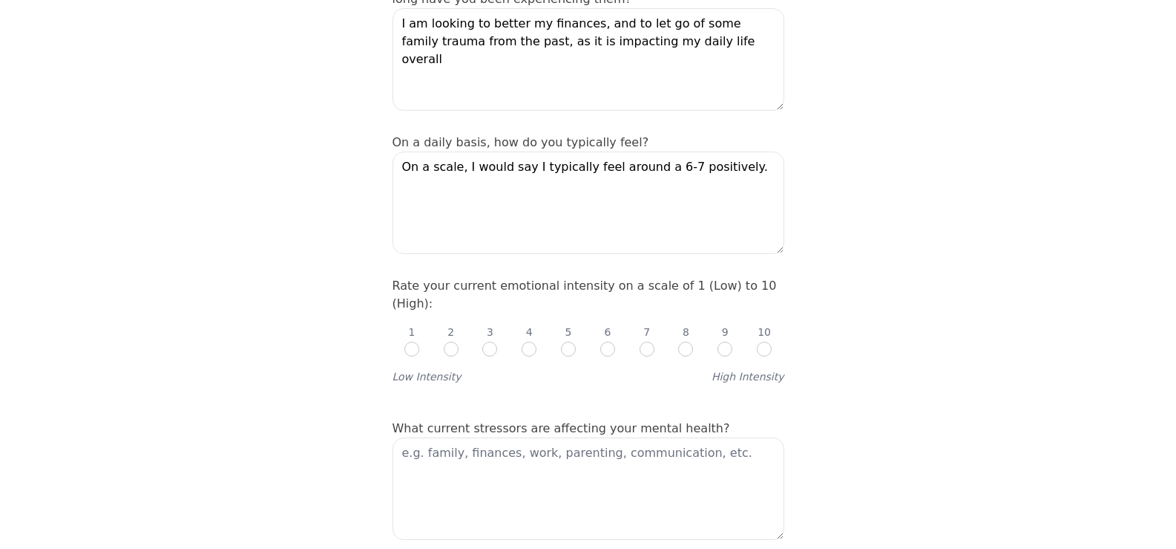
click at [616, 312] on div "1 2 3 4 5 6 7 8 9 10" at bounding box center [589, 334] width 392 height 45
click at [612, 341] on input "radio" at bounding box center [607, 348] width 15 height 15
radio input "true"
click at [520, 437] on textarea at bounding box center [589, 488] width 392 height 102
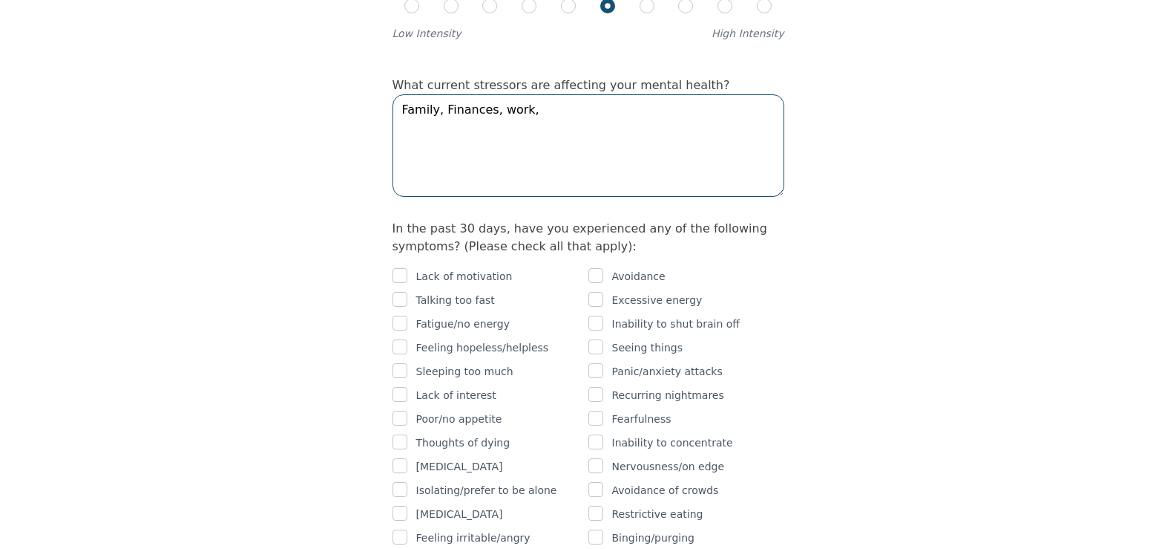
scroll to position [819, 0]
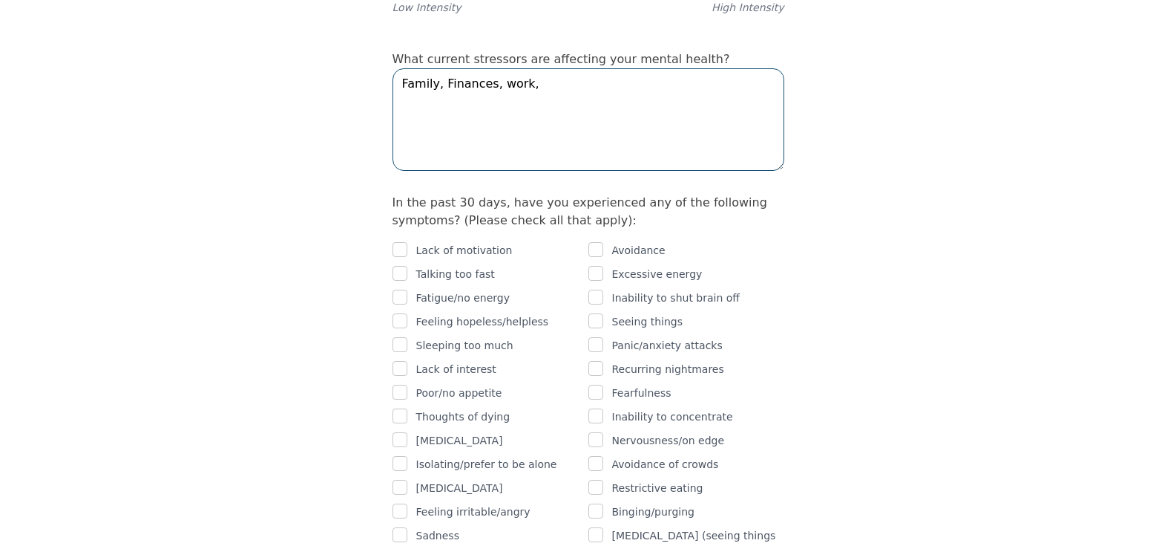
type textarea "Family, Finances, work,"
click at [399, 242] on input "checkbox" at bounding box center [400, 249] width 15 height 15
checkbox input "true"
click at [397, 241] on div "Lack of motivation Talking too fast Fatigue/no energy Feeling hopeless/helpless…" at bounding box center [491, 452] width 196 height 422
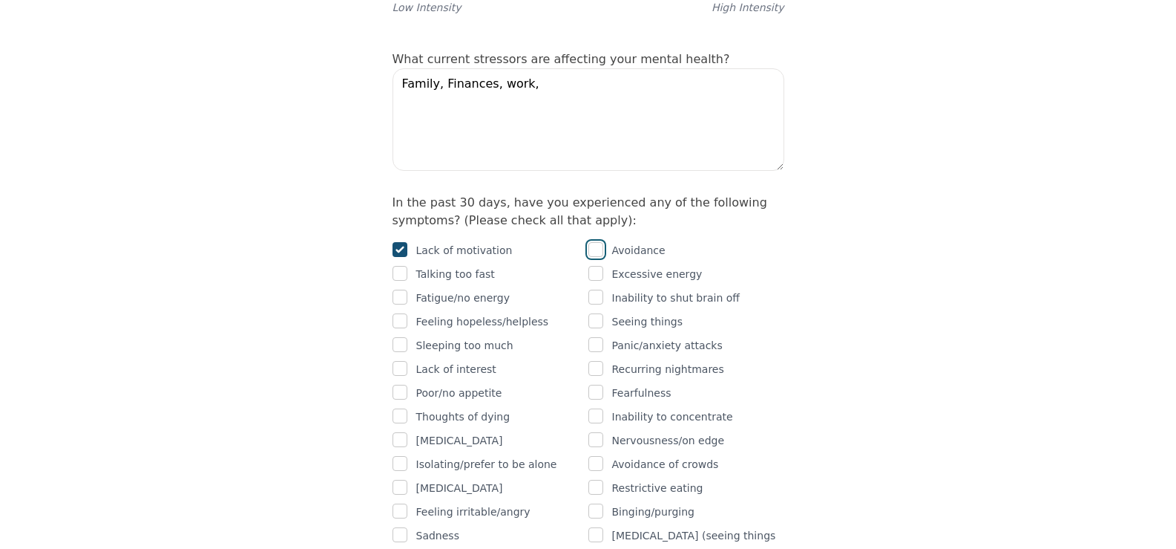
click at [598, 242] on input "checkbox" at bounding box center [596, 249] width 15 height 15
checkbox input "true"
click at [398, 289] on input "checkbox" at bounding box center [400, 296] width 15 height 15
checkbox input "true"
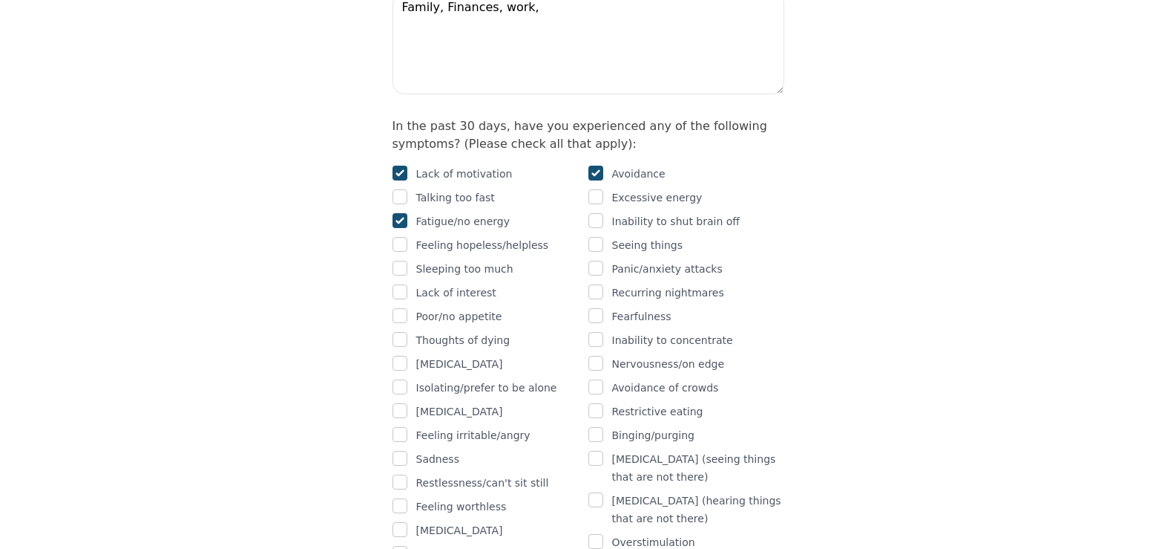
scroll to position [880, 0]
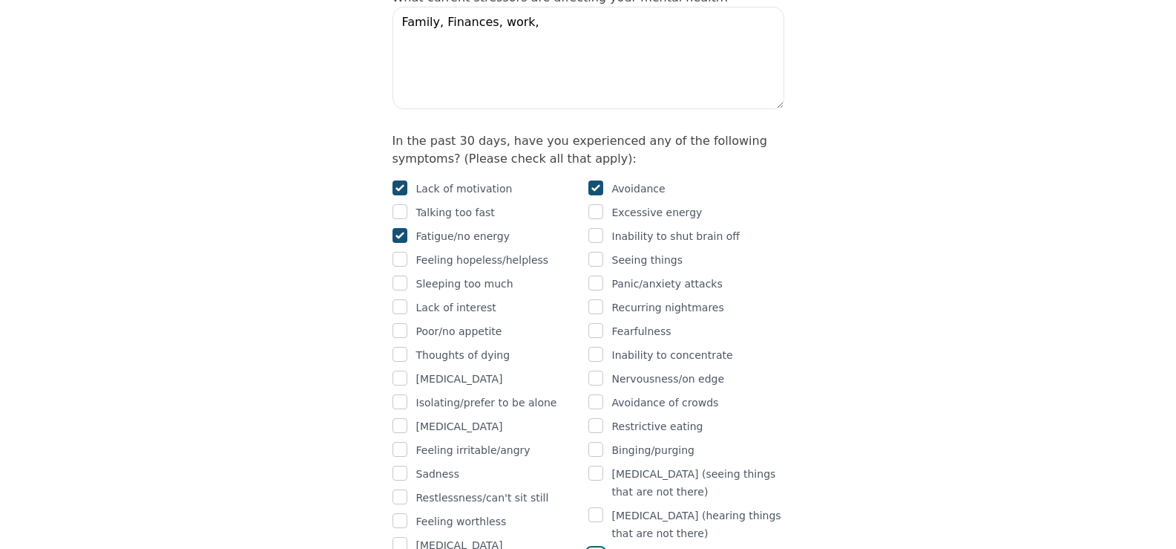
click at [599, 548] on input "checkbox" at bounding box center [596, 556] width 15 height 15
checkbox input "true"
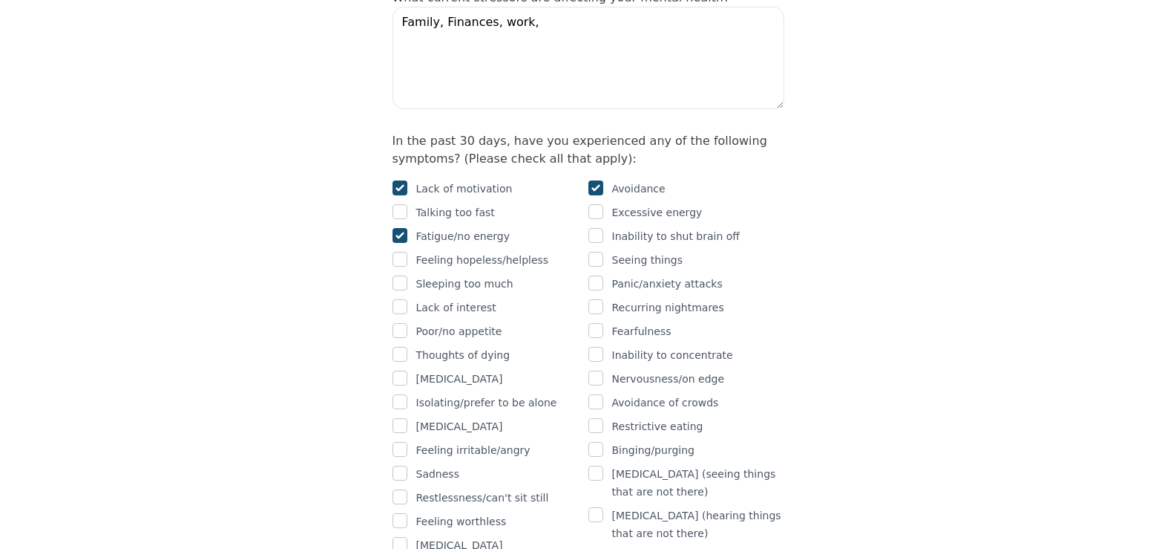
checkbox input "false"
click at [399, 513] on input "checkbox" at bounding box center [400, 520] width 15 height 15
checkbox input "true"
click at [396, 465] on input "checkbox" at bounding box center [400, 472] width 15 height 15
checkbox input "true"
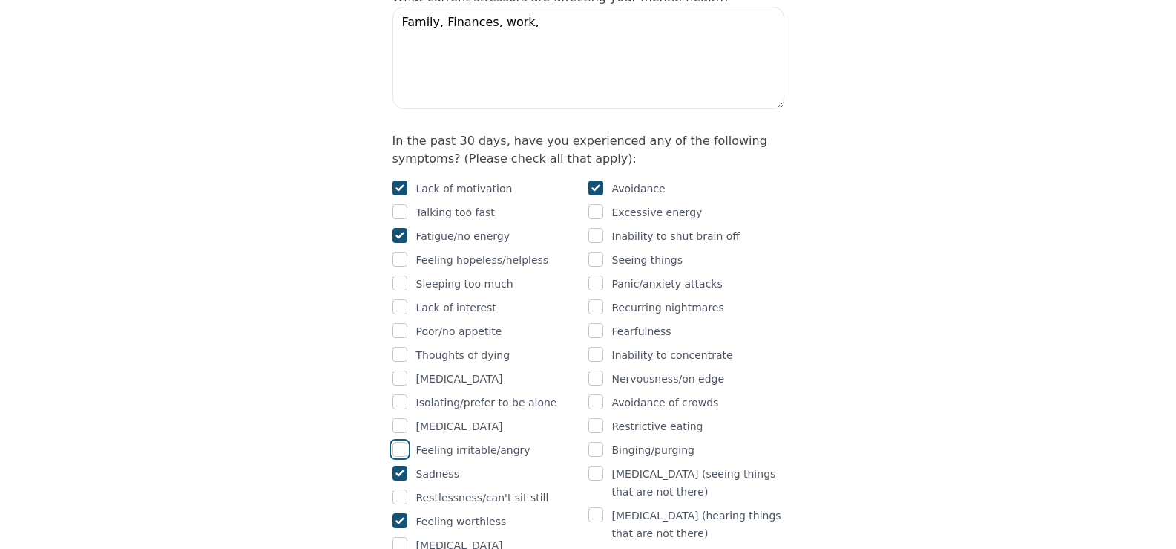
click at [403, 442] on input "checkbox" at bounding box center [400, 449] width 15 height 15
checkbox input "true"
click at [401, 418] on input "checkbox" at bounding box center [400, 425] width 15 height 15
checkbox input "true"
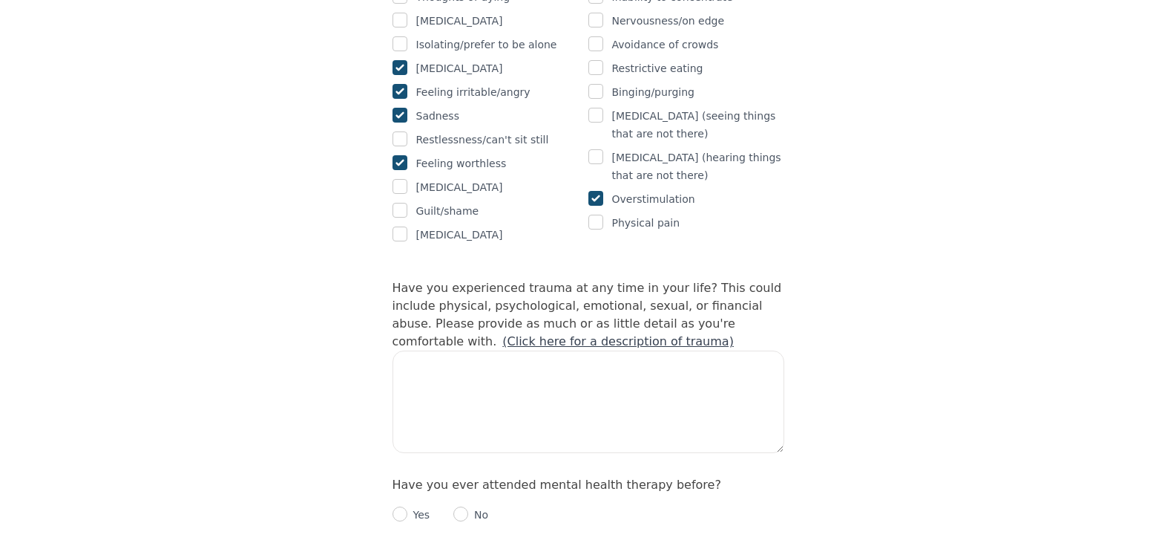
scroll to position [1242, 0]
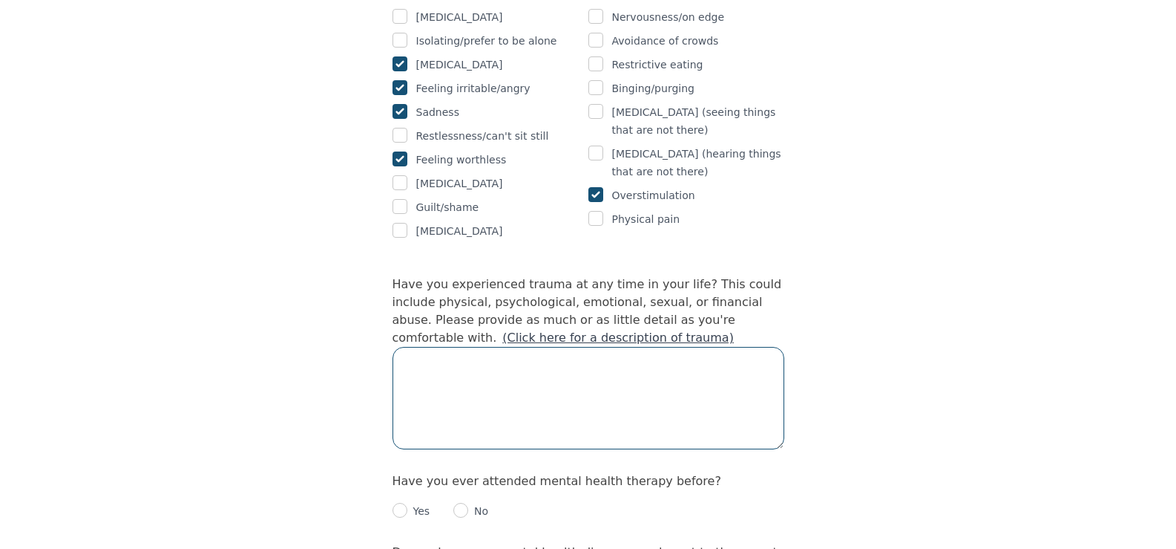
click at [577, 347] on textarea at bounding box center [589, 398] width 392 height 102
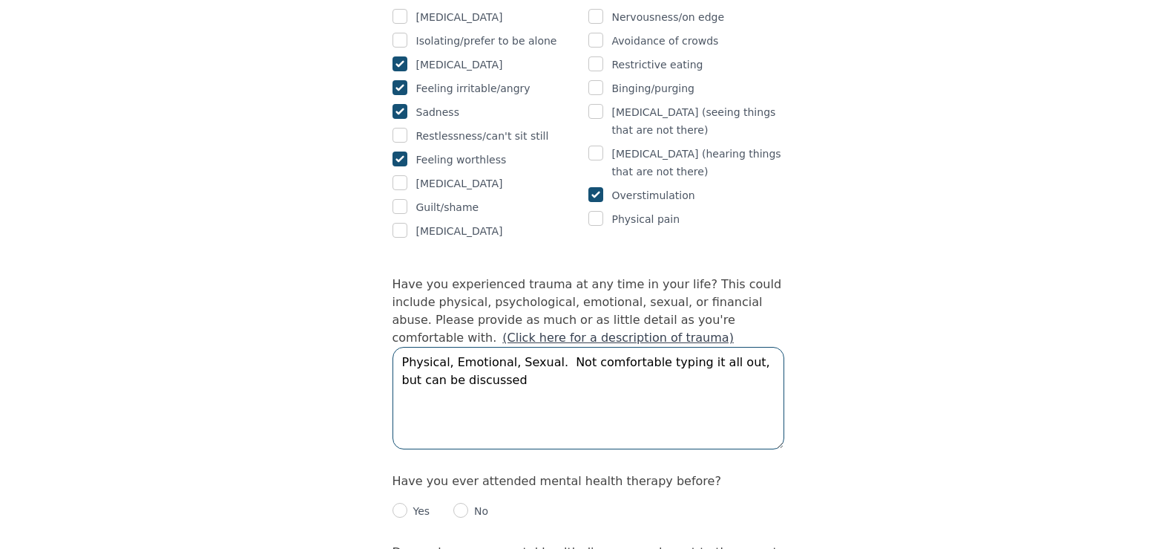
type textarea "Physical, Emotional, Sexual. Not comfortable typing it all out, but can be disc…"
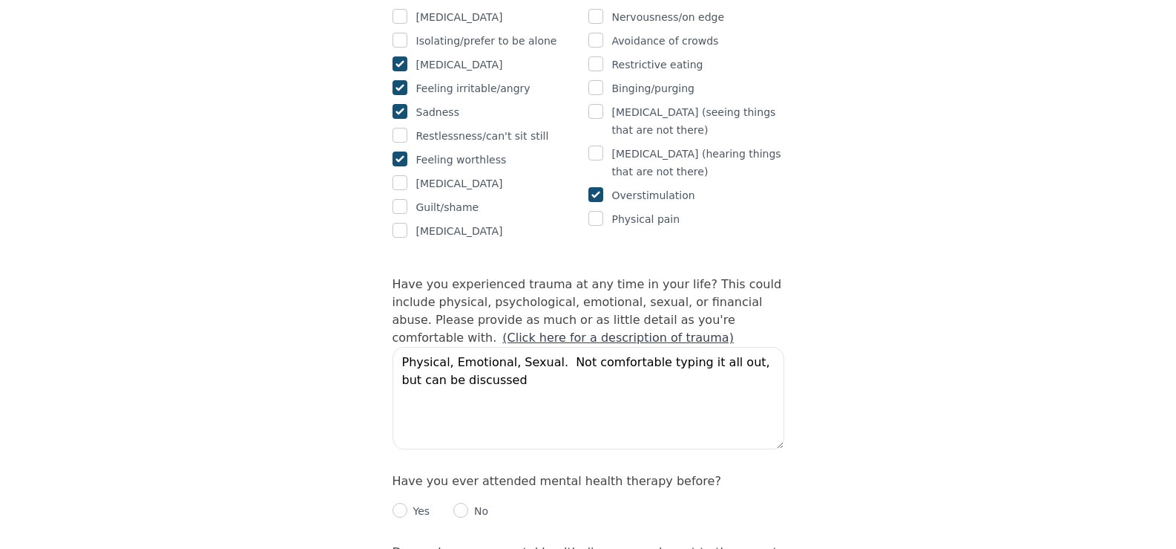
click at [411, 503] on p "Yes" at bounding box center [419, 510] width 23 height 15
click at [403, 503] on input "radio" at bounding box center [400, 510] width 15 height 15
radio input "true"
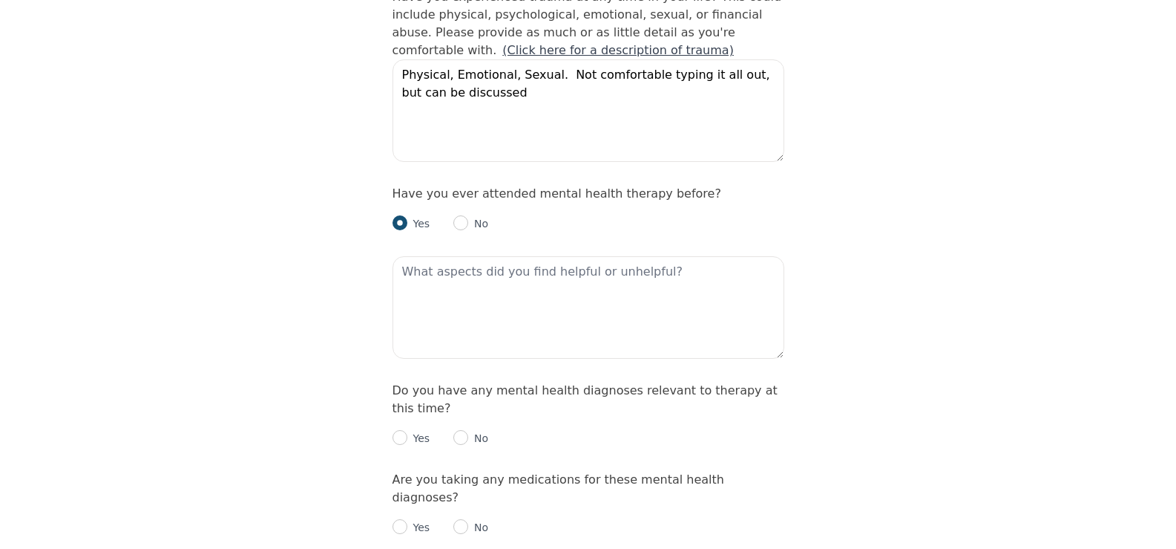
scroll to position [1534, 0]
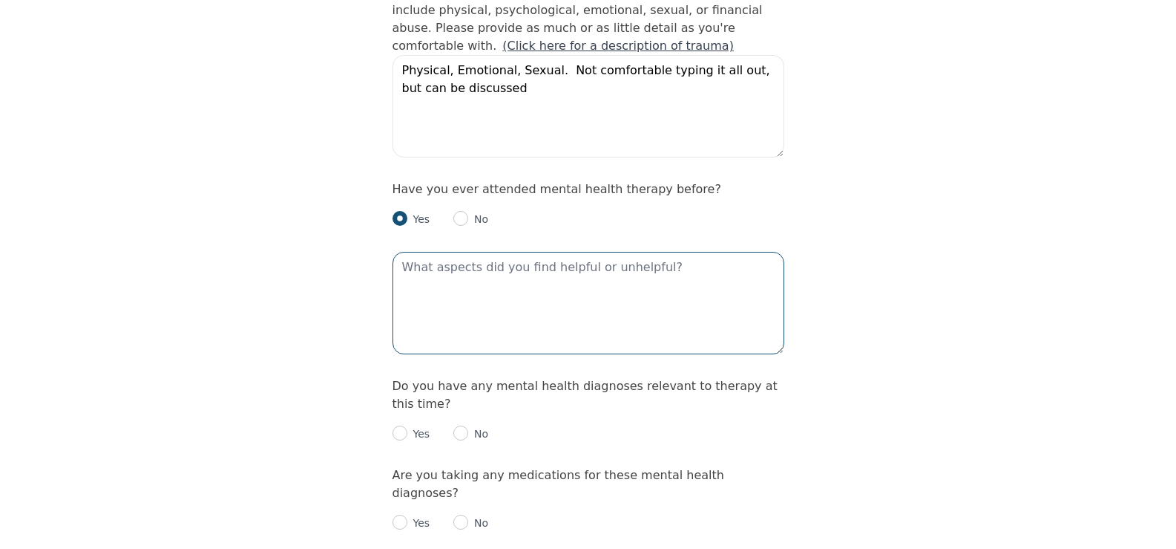
click at [534, 252] on textarea at bounding box center [589, 303] width 392 height 102
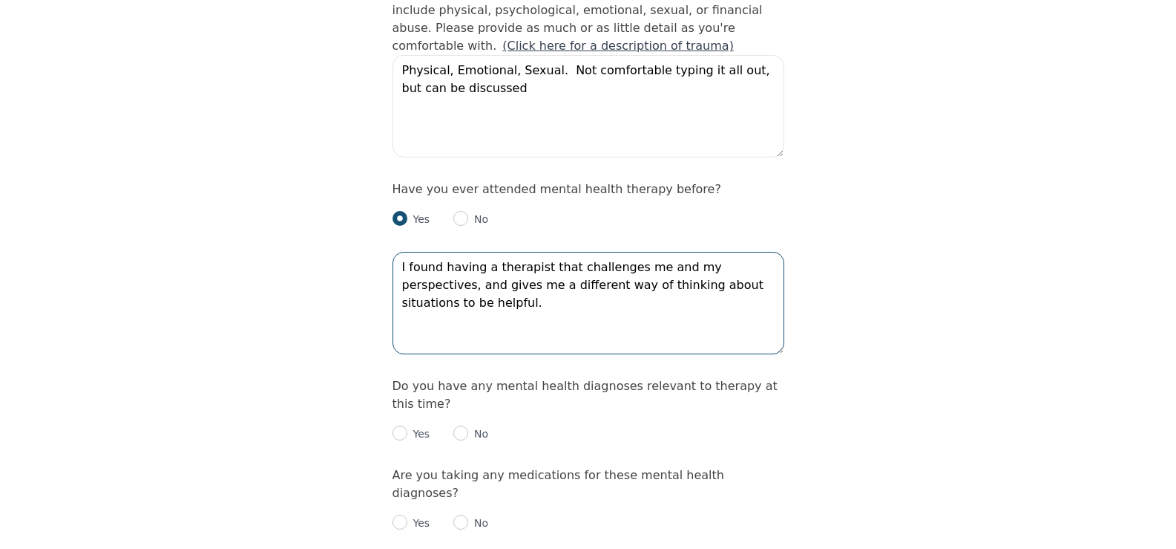
type textarea "I found having a therapist that challenges me and my perspectives, and gives me…"
click at [463, 425] on input "radio" at bounding box center [461, 432] width 15 height 15
radio input "true"
click at [464, 514] on input "radio" at bounding box center [461, 521] width 15 height 15
radio input "true"
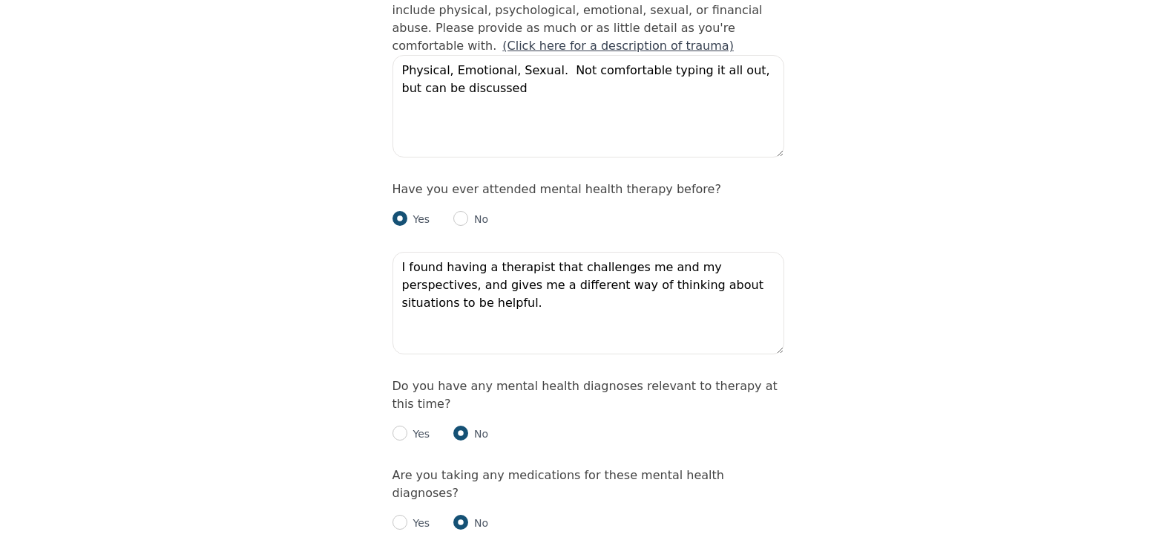
radio input "true"
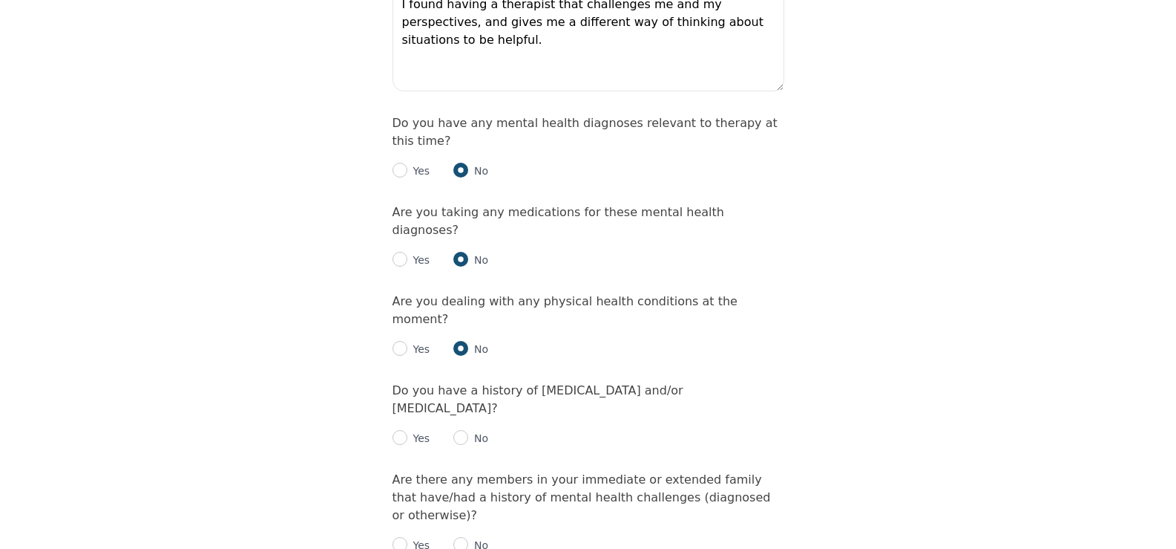
scroll to position [1821, 0]
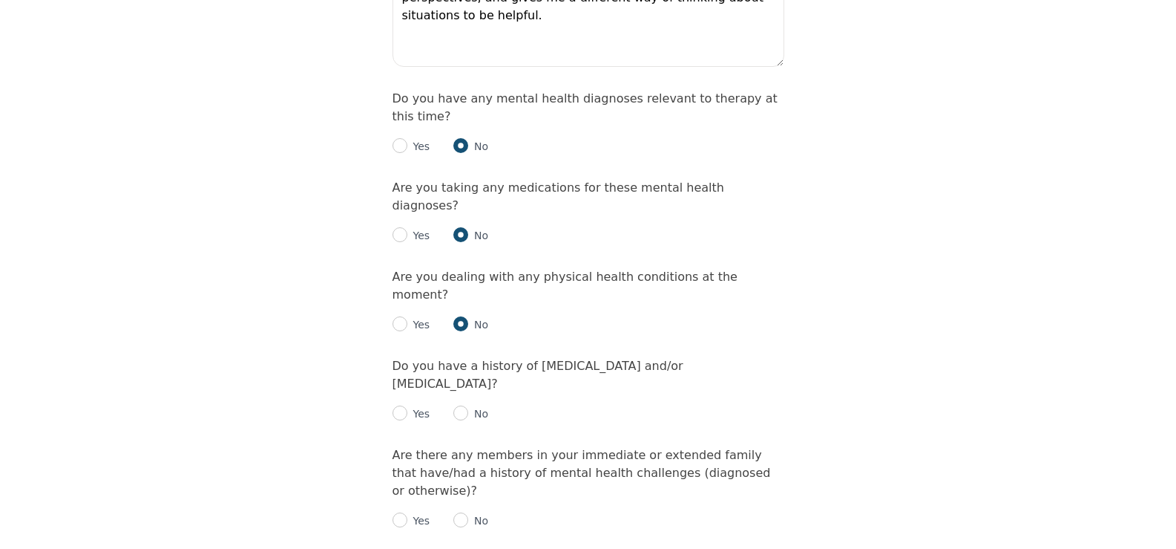
click at [471, 406] on p "No" at bounding box center [478, 413] width 20 height 15
click at [461, 405] on input "radio" at bounding box center [461, 412] width 15 height 15
radio input "true"
click at [459, 512] on input "radio" at bounding box center [461, 519] width 15 height 15
radio input "true"
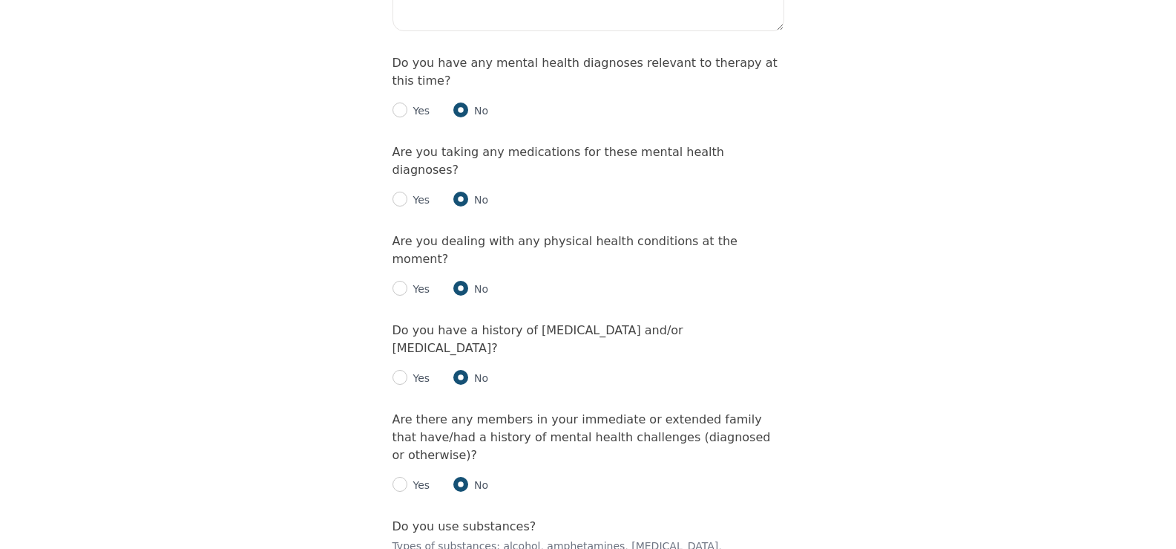
scroll to position [1944, 0]
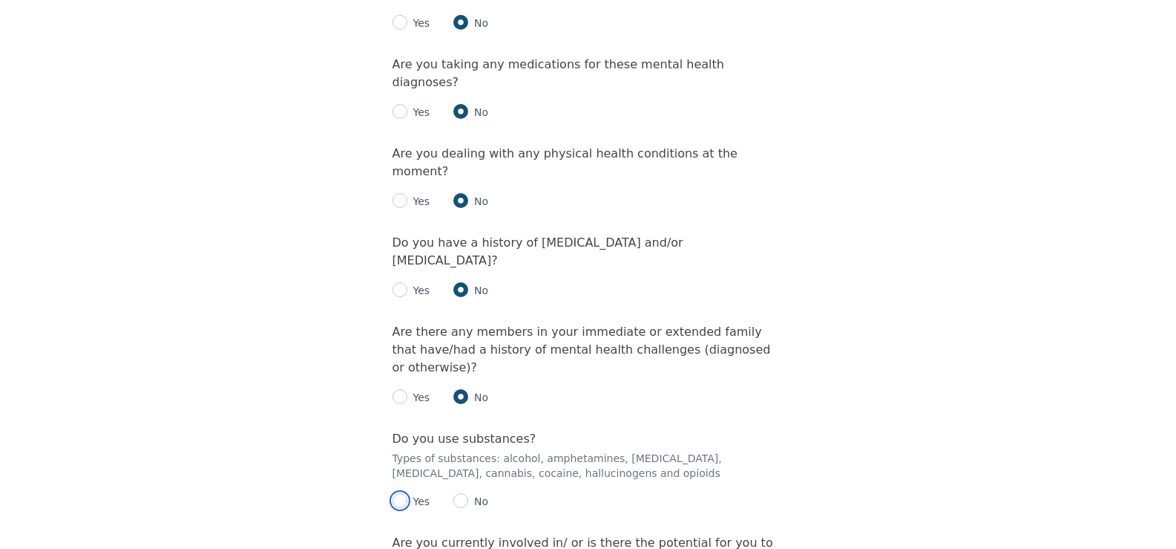
click at [403, 493] on input "radio" at bounding box center [400, 500] width 15 height 15
radio input "true"
type textarea "C"
type textarea "c"
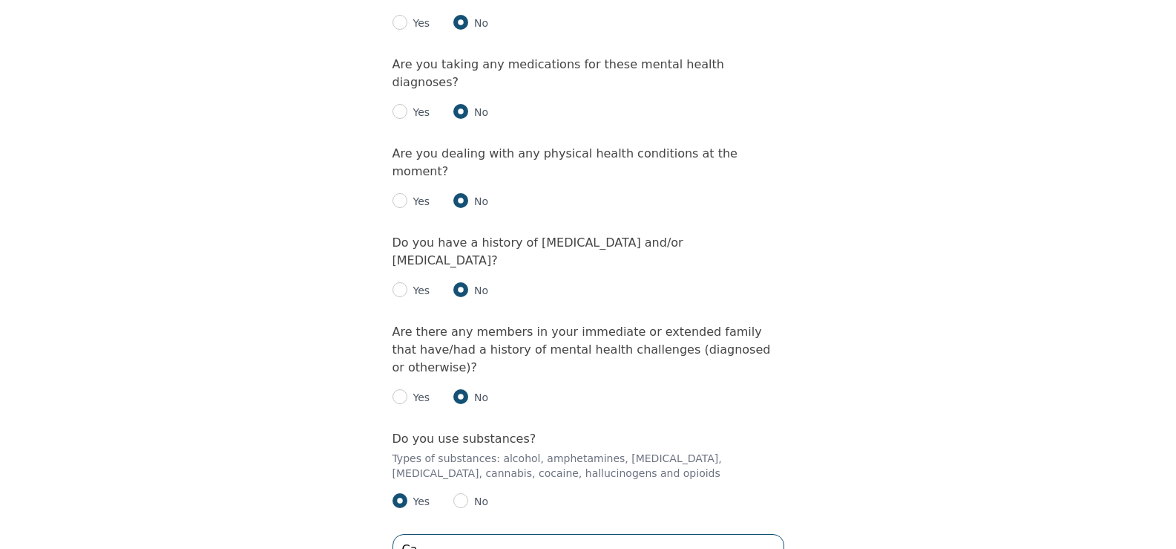
type textarea "C"
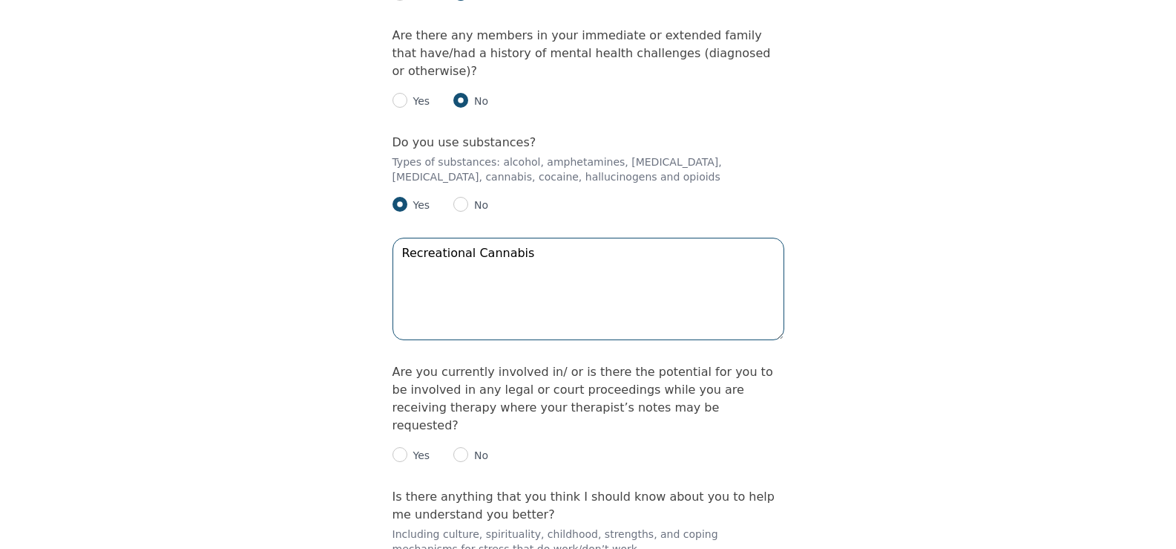
scroll to position [2244, 0]
type textarea "Recreational Cannabis"
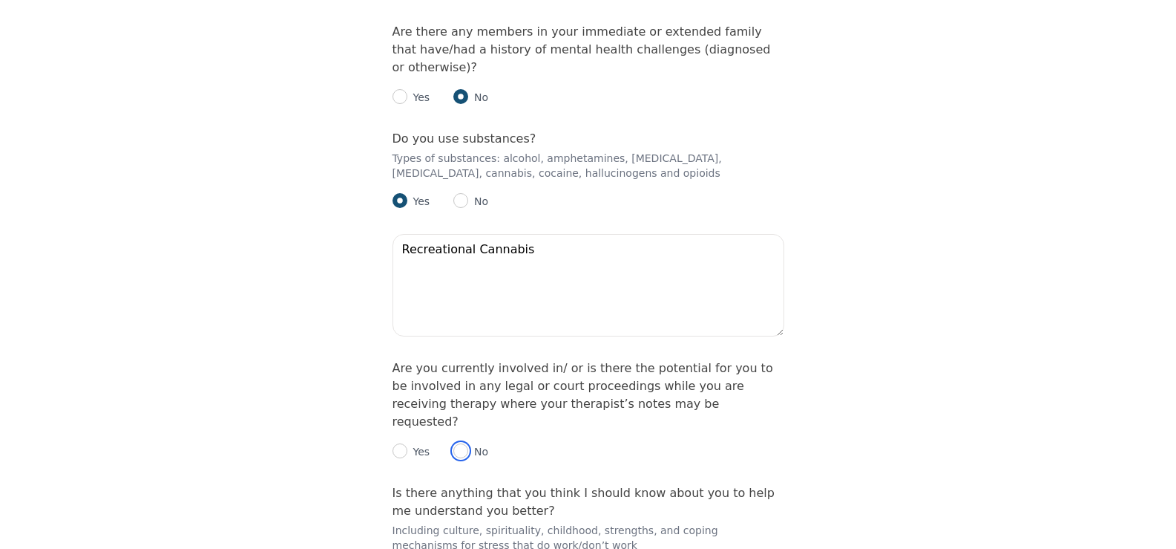
click at [454, 443] on input "radio" at bounding box center [461, 450] width 15 height 15
radio input "true"
drag, startPoint x: 490, startPoint y: 246, endPoint x: 490, endPoint y: 258, distance: 11.9
click at [490, 431] on div "Yes No" at bounding box center [589, 446] width 392 height 30
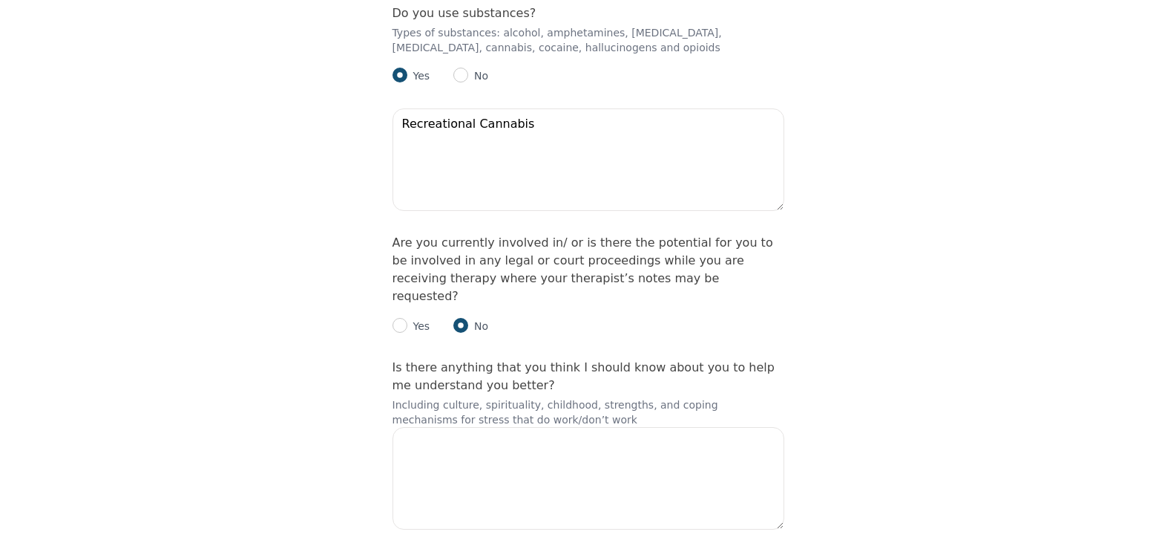
scroll to position [2365, 0]
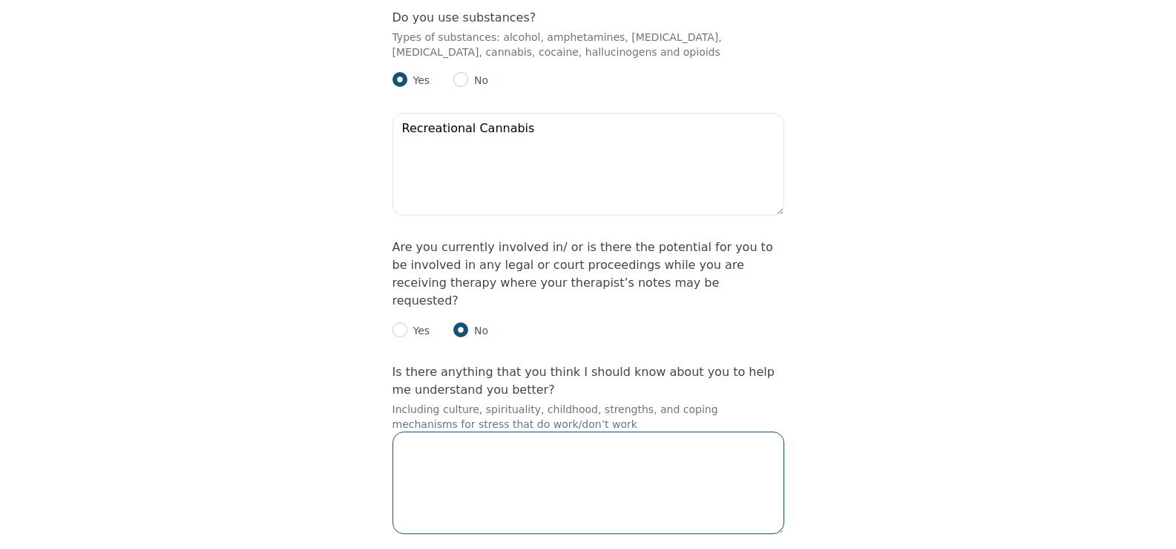
click at [512, 431] on textarea at bounding box center [589, 482] width 392 height 102
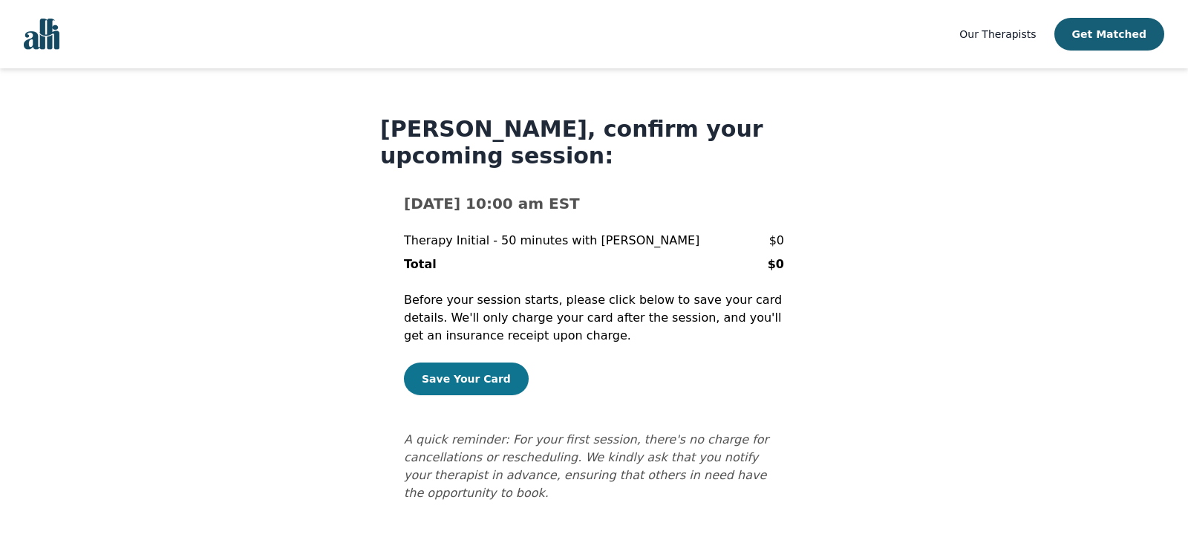
click at [462, 381] on button "Save Your Card" at bounding box center [466, 378] width 125 height 33
